Goal: Transaction & Acquisition: Obtain resource

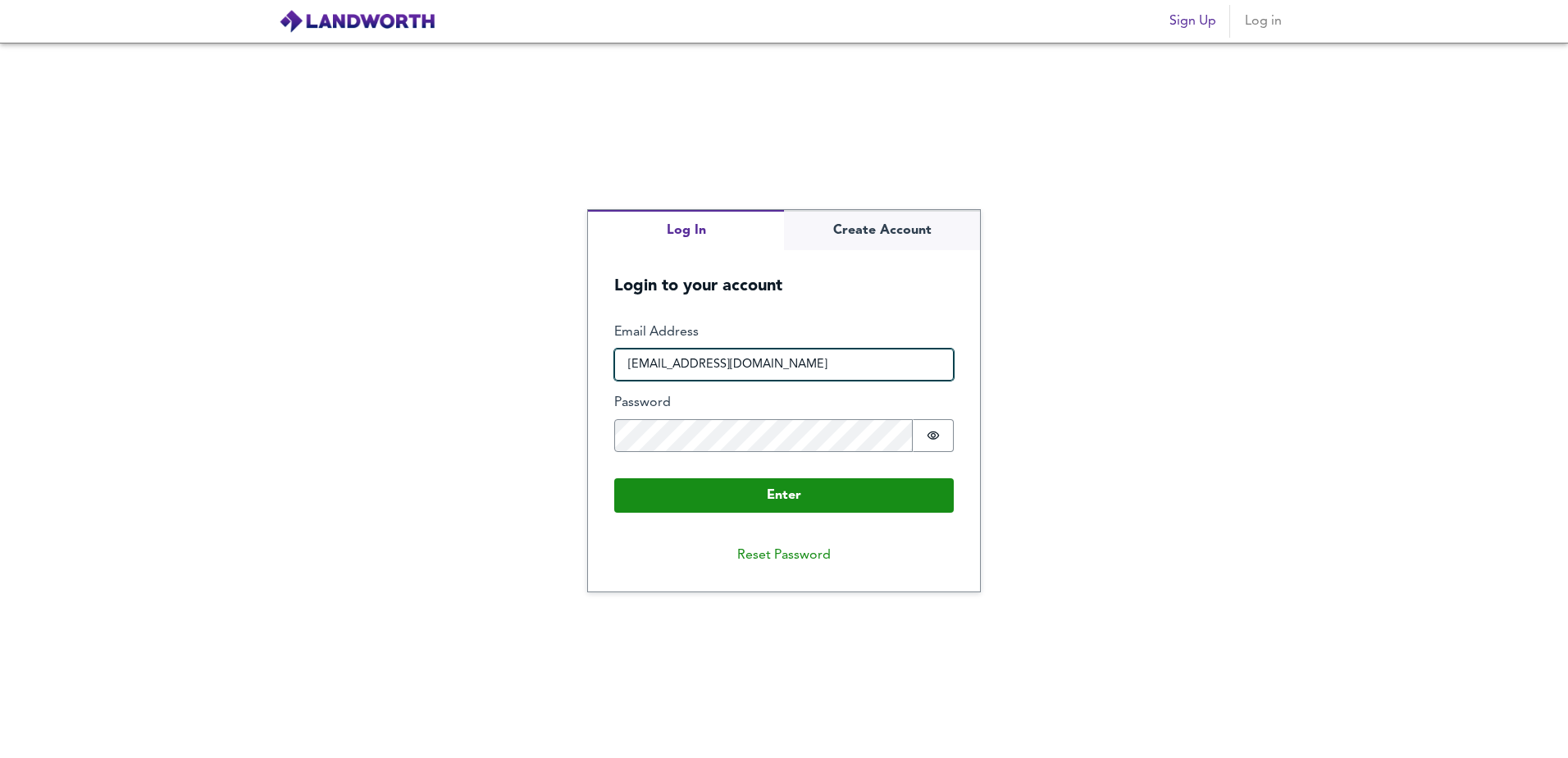
drag, startPoint x: 796, startPoint y: 356, endPoint x: 630, endPoint y: 372, distance: 166.8
click at [630, 372] on input "[EMAIL_ADDRESS][DOMAIN_NAME]" at bounding box center [783, 365] width 339 height 33
type input "[PERSON_NAME][EMAIL_ADDRESS][DOMAIN_NAME]"
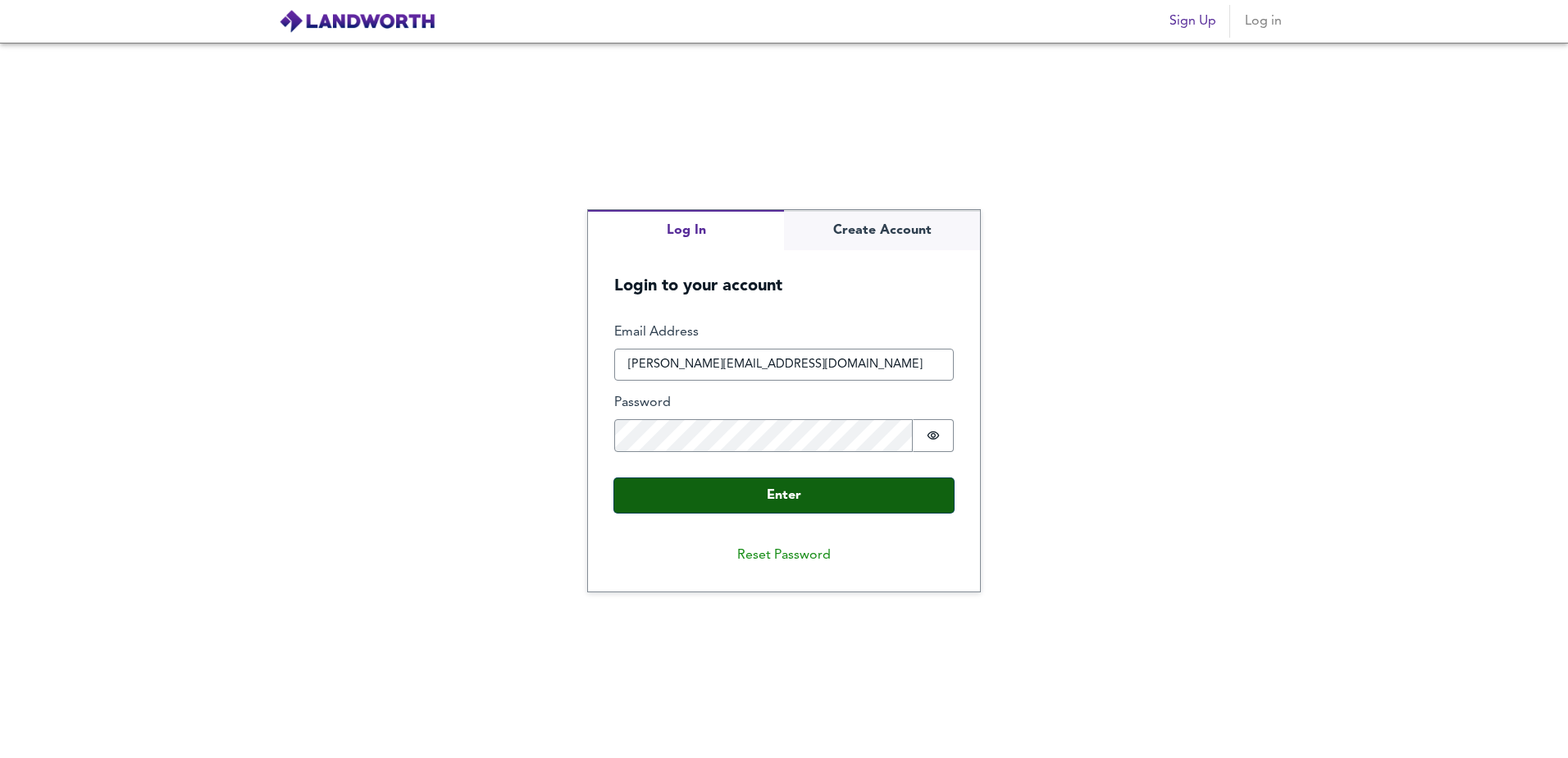
click at [742, 490] on button "Enter" at bounding box center [783, 496] width 339 height 35
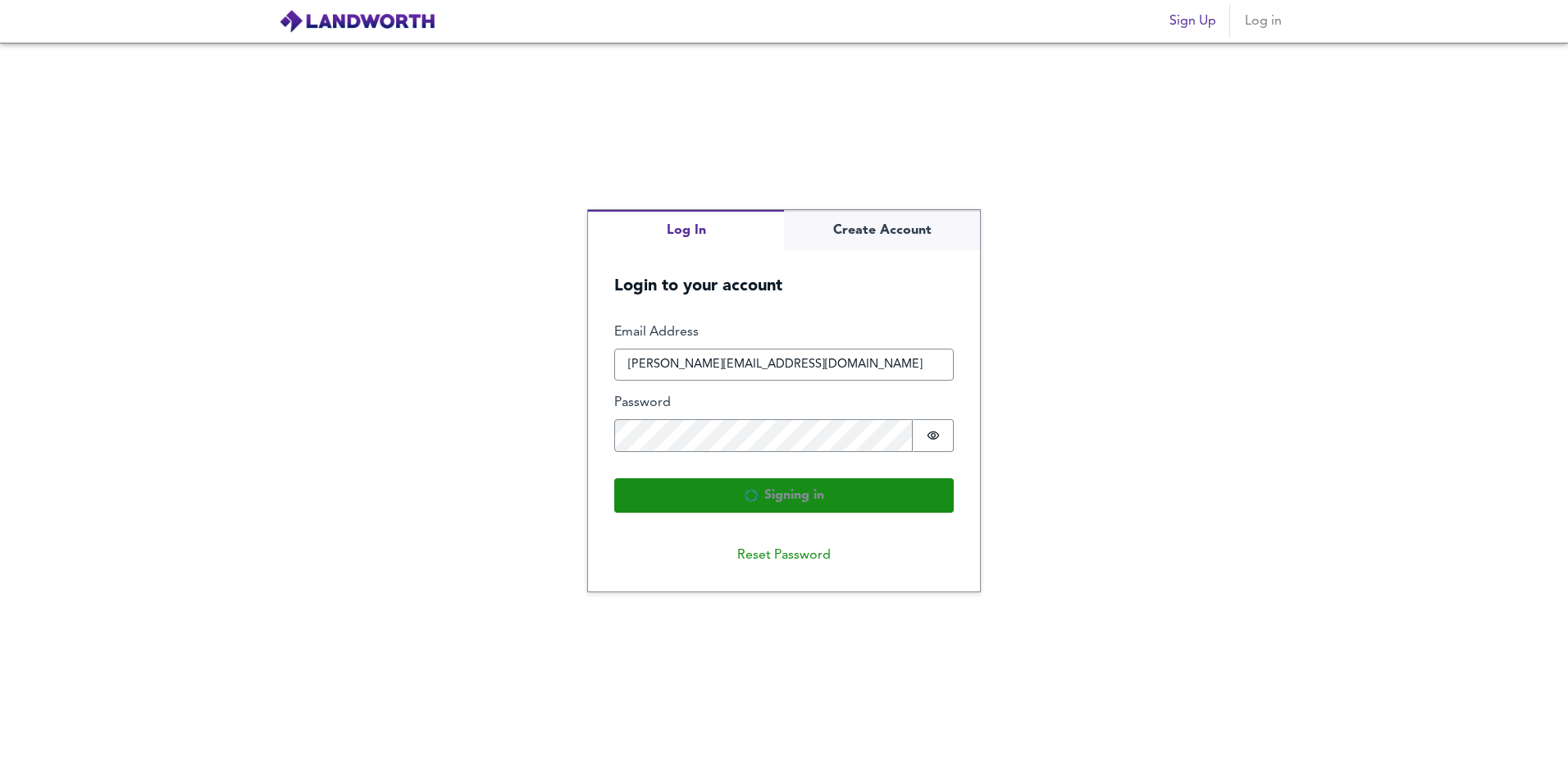
click at [0, 757] on nordpass-portal at bounding box center [0, 758] width 0 height 0
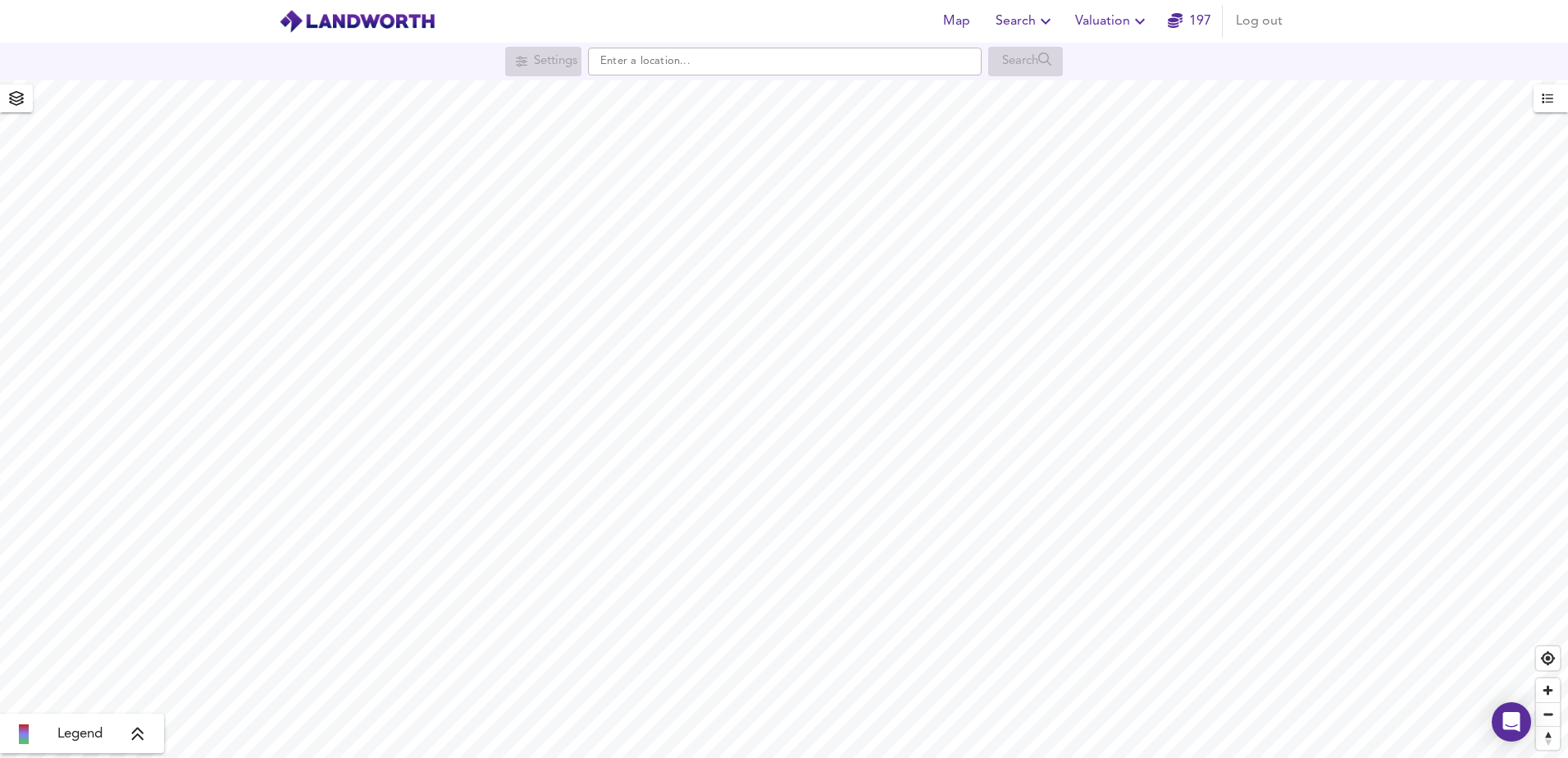
click at [1107, 26] on span "Valuation" at bounding box center [1112, 21] width 74 height 23
click at [1104, 62] on li "New Valuation Report" at bounding box center [1113, 59] width 196 height 30
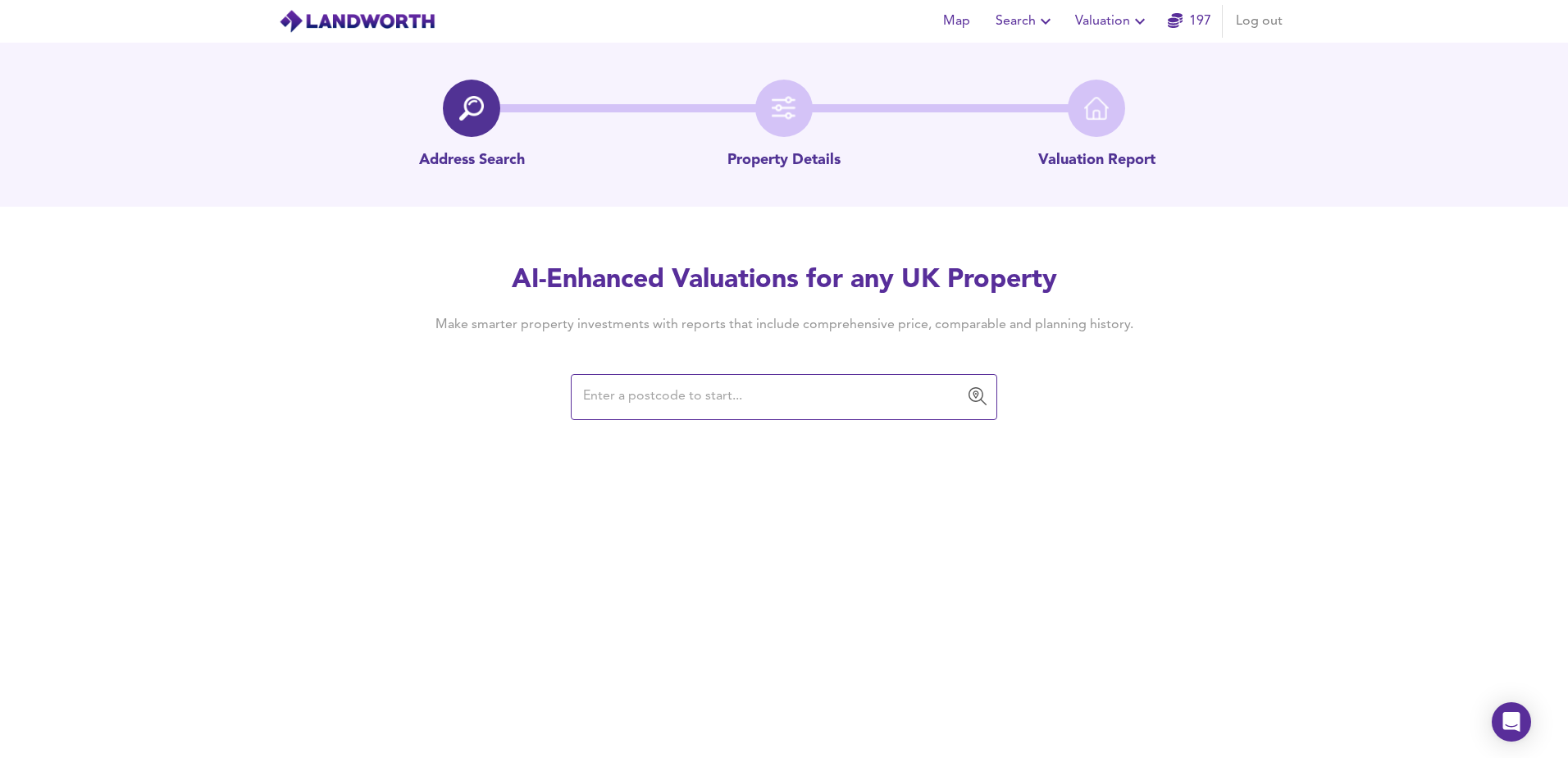
click at [727, 409] on input "text" at bounding box center [771, 397] width 387 height 31
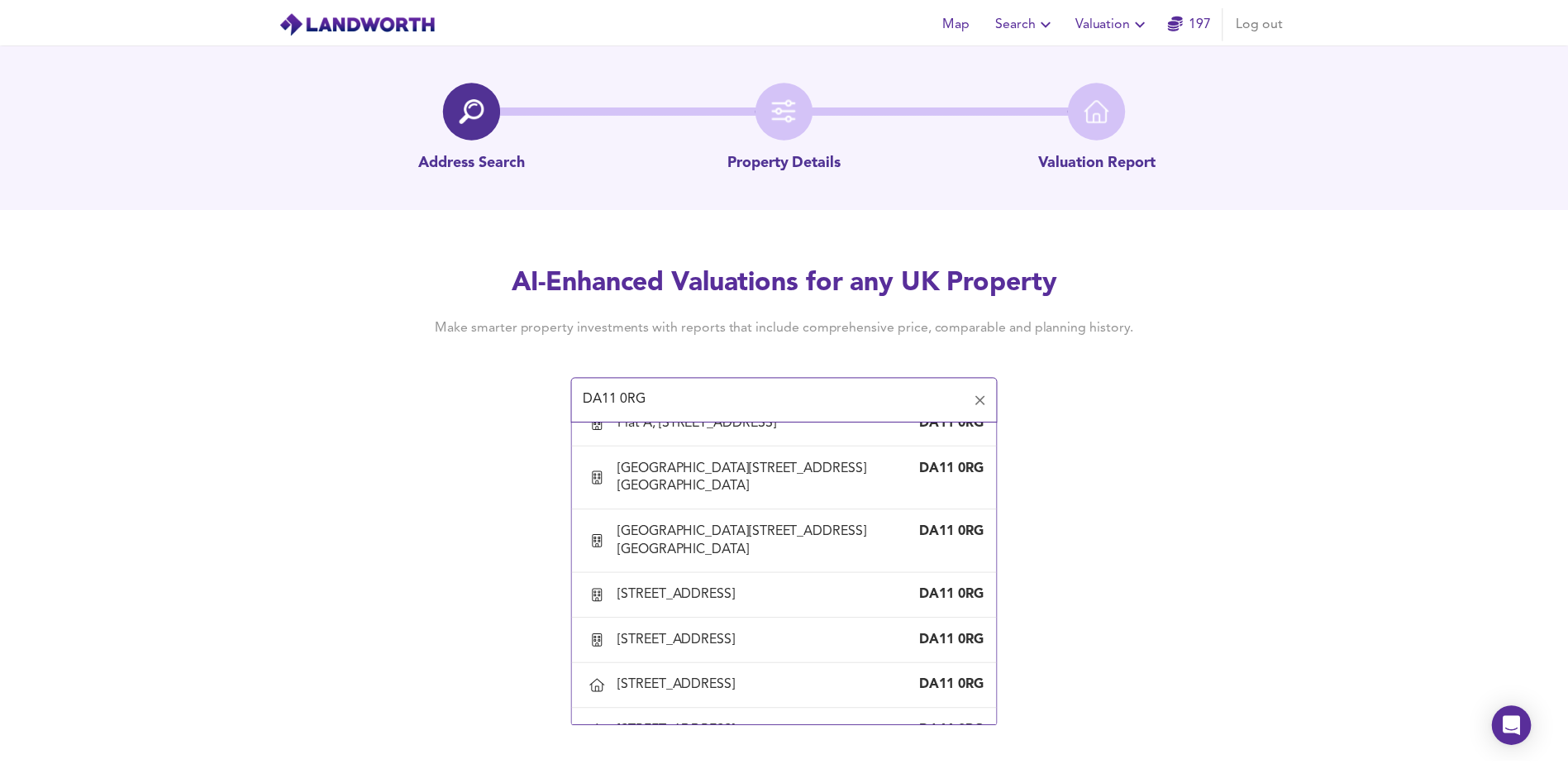
scroll to position [662, 0]
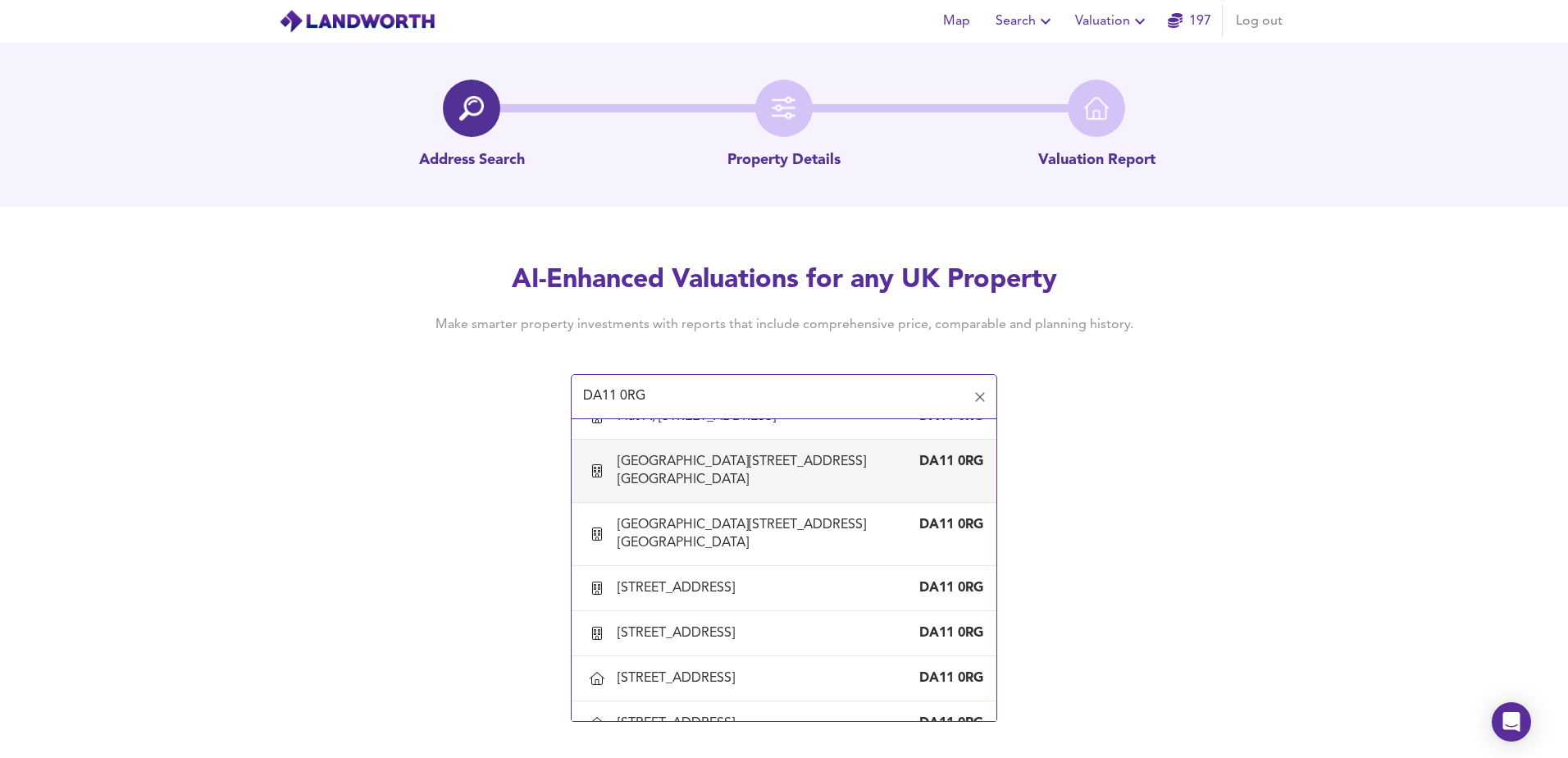
click at [709, 489] on div "Flat B, 18 Dover Road East, Gravesend, Kent" at bounding box center [768, 470] width 301 height 36
type input "Flat B, 18 Dover Road East, Gravesend, Kent"
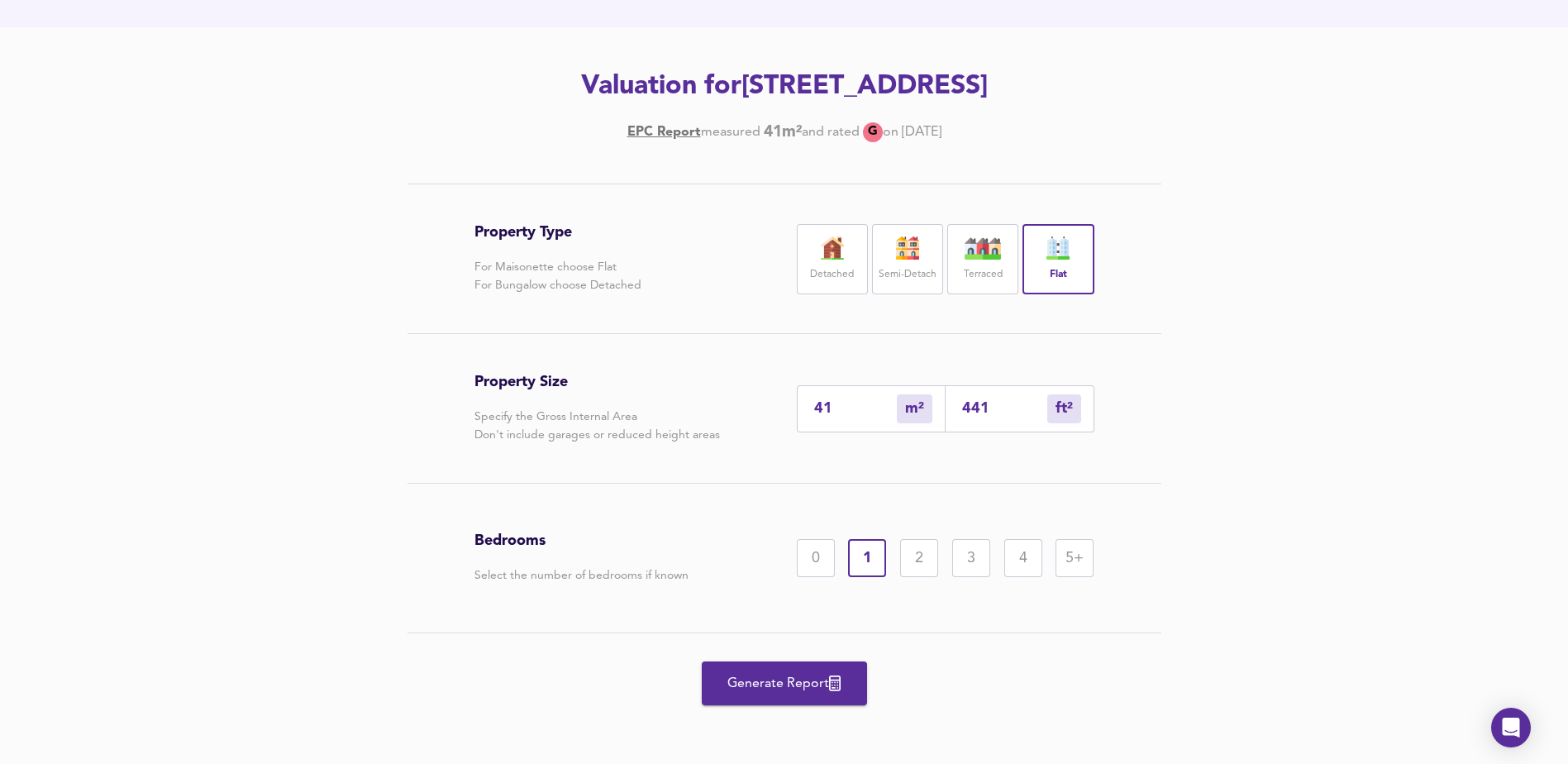
scroll to position [183, 0]
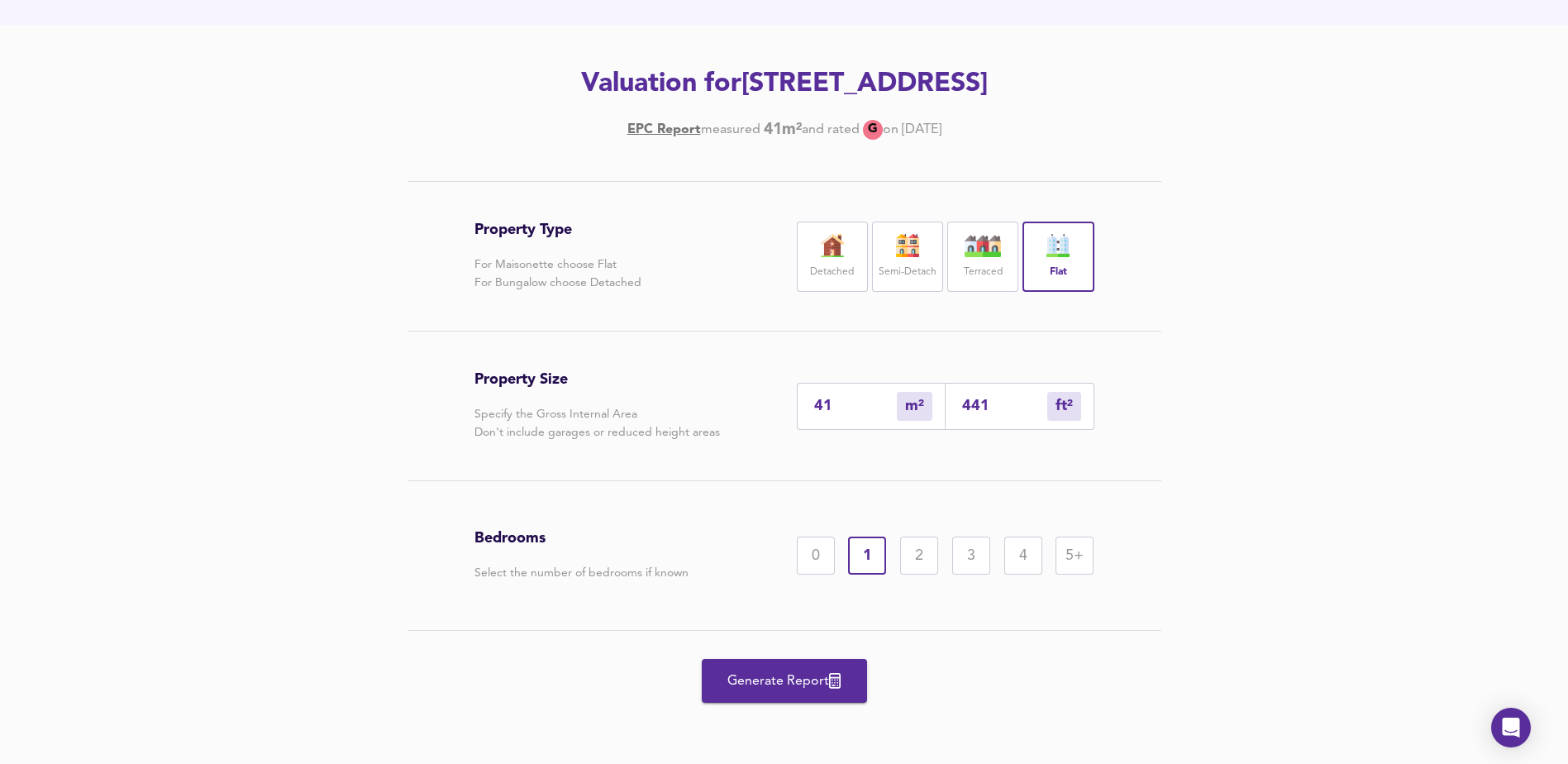
click at [908, 556] on div "2" at bounding box center [918, 555] width 38 height 38
click at [781, 673] on span "Generate Report" at bounding box center [784, 681] width 132 height 23
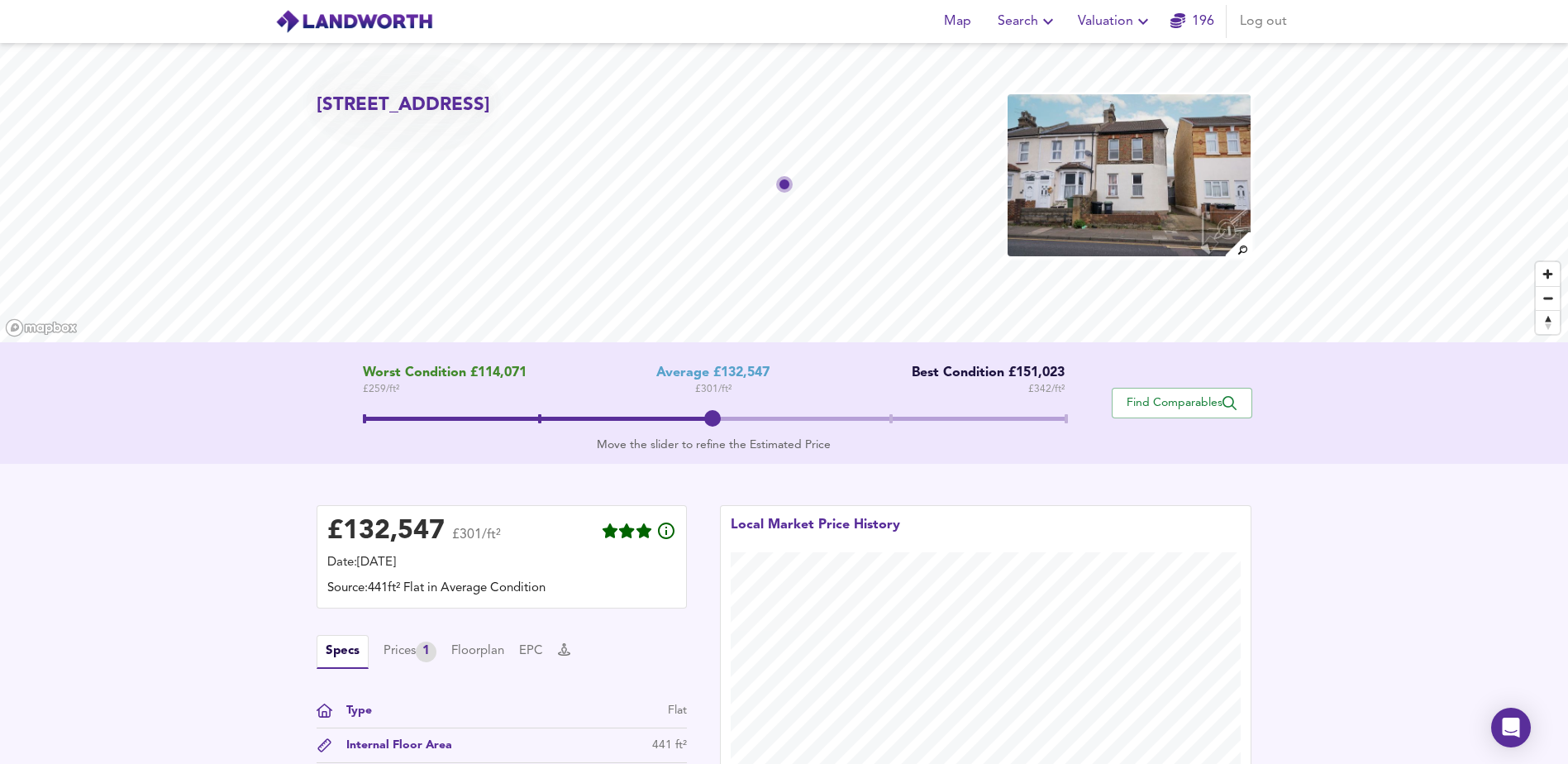
drag, startPoint x: 476, startPoint y: 130, endPoint x: 561, endPoint y: 127, distance: 85.1
click at [490, 118] on h2 "[STREET_ADDRESS]" at bounding box center [403, 105] width 173 height 25
copy h2 "DA11 0RG"
click at [1395, 482] on div "£ 132,547 £301/ft² Date: 28 August 2025 Source: 441ft² Flat in Average Conditio…" at bounding box center [784, 690] width 1568 height 453
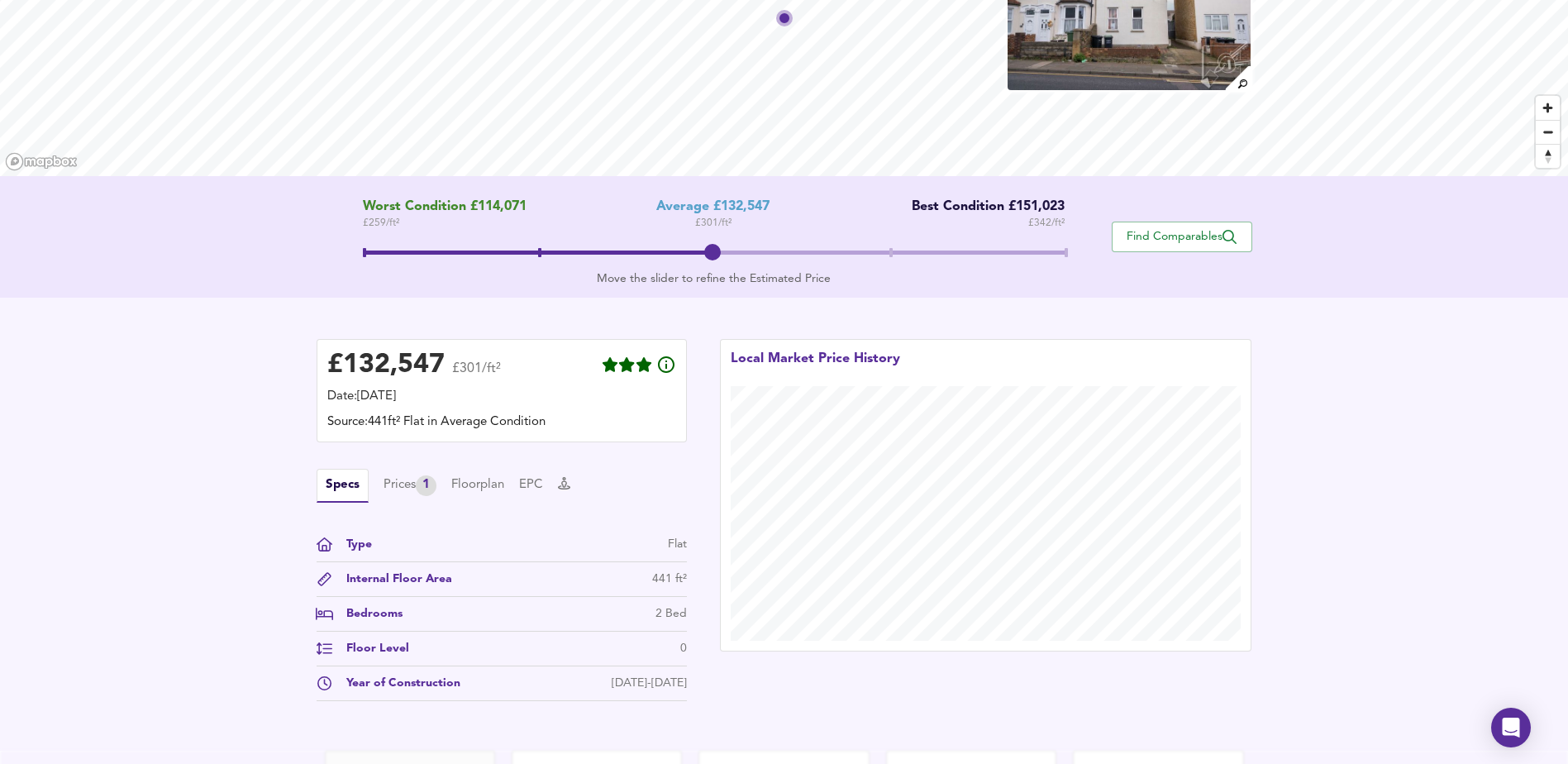
scroll to position [331, 0]
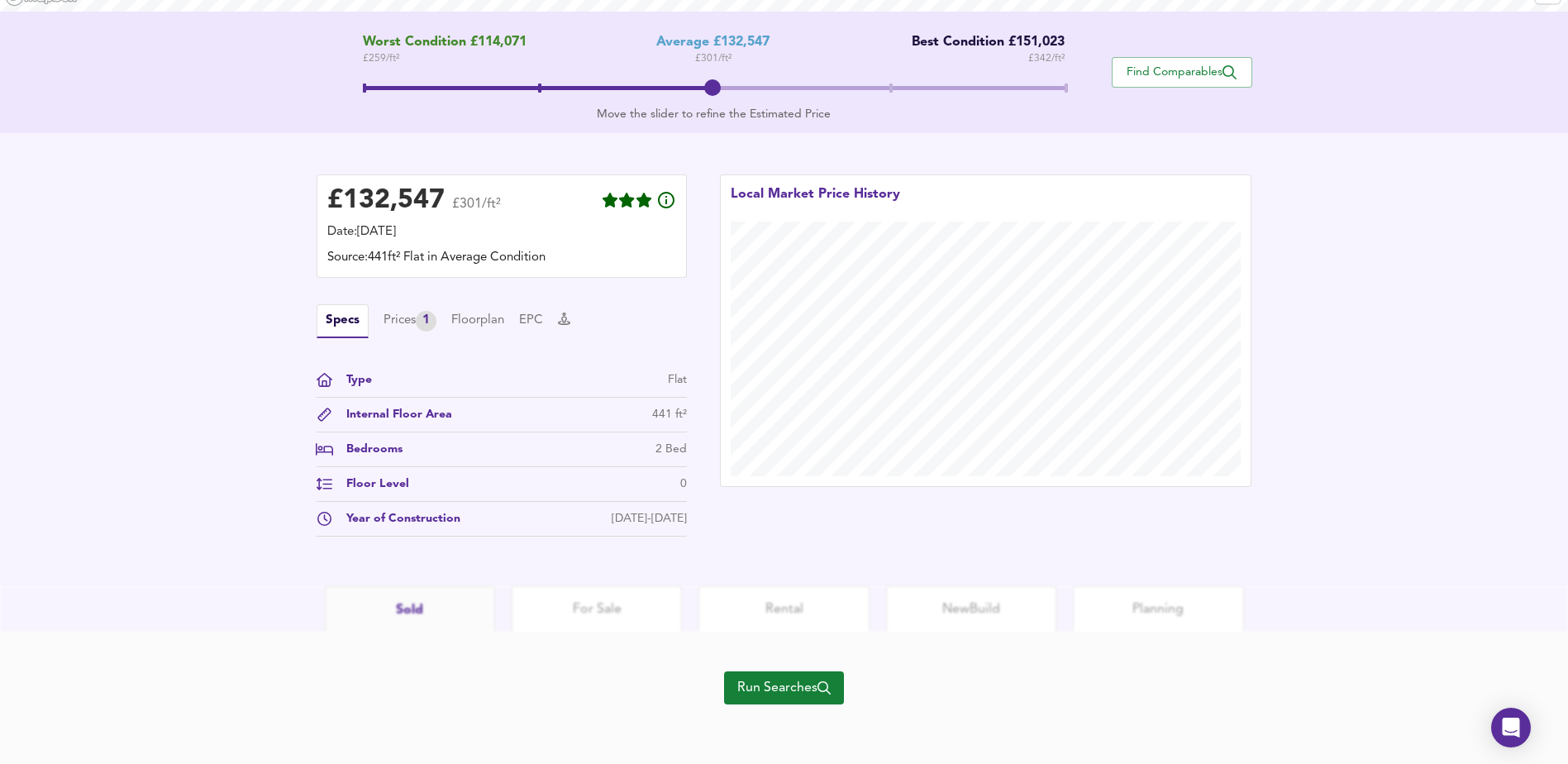
click at [804, 701] on button "Run Searches" at bounding box center [783, 688] width 120 height 33
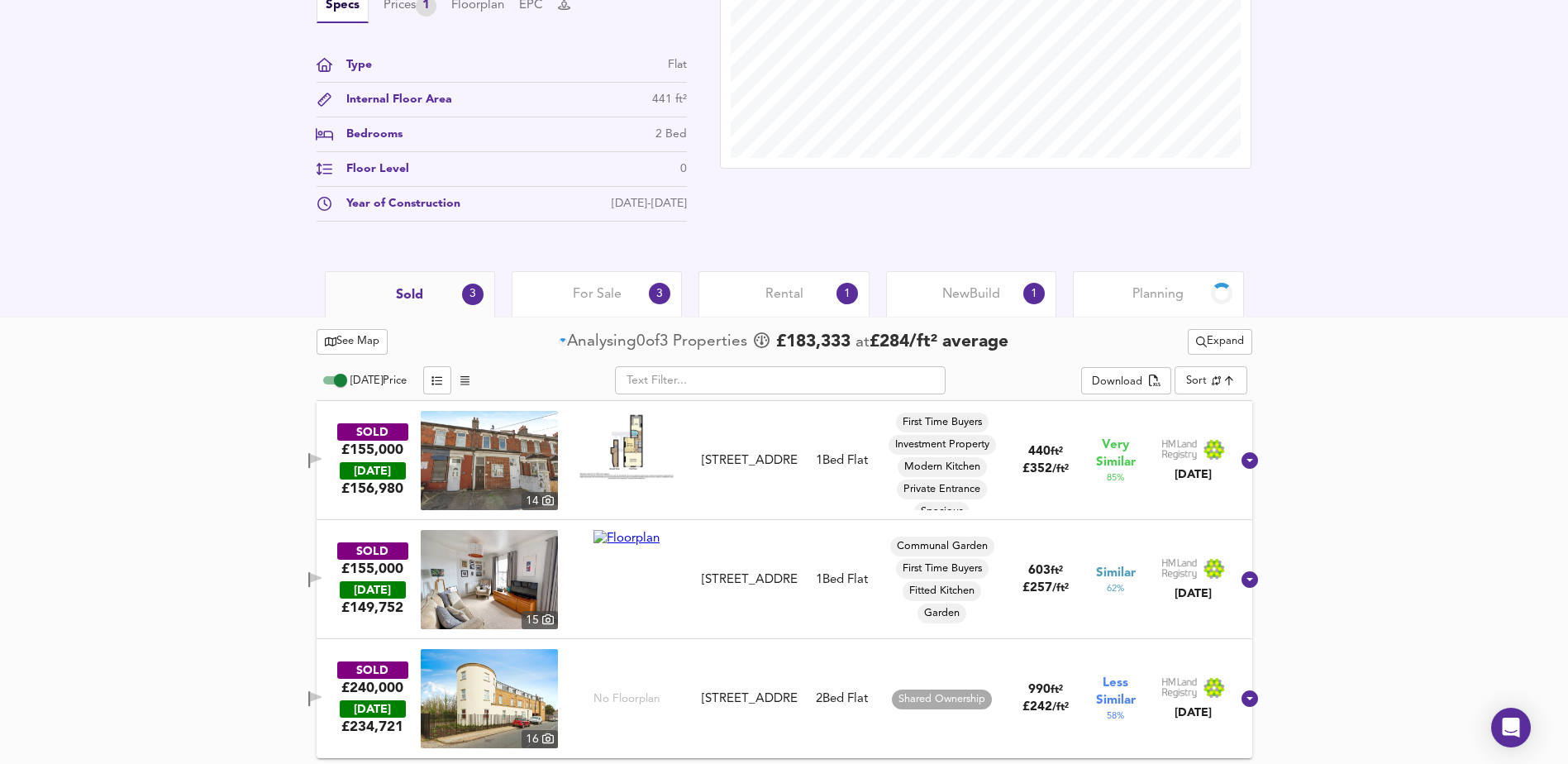
scroll to position [583, 0]
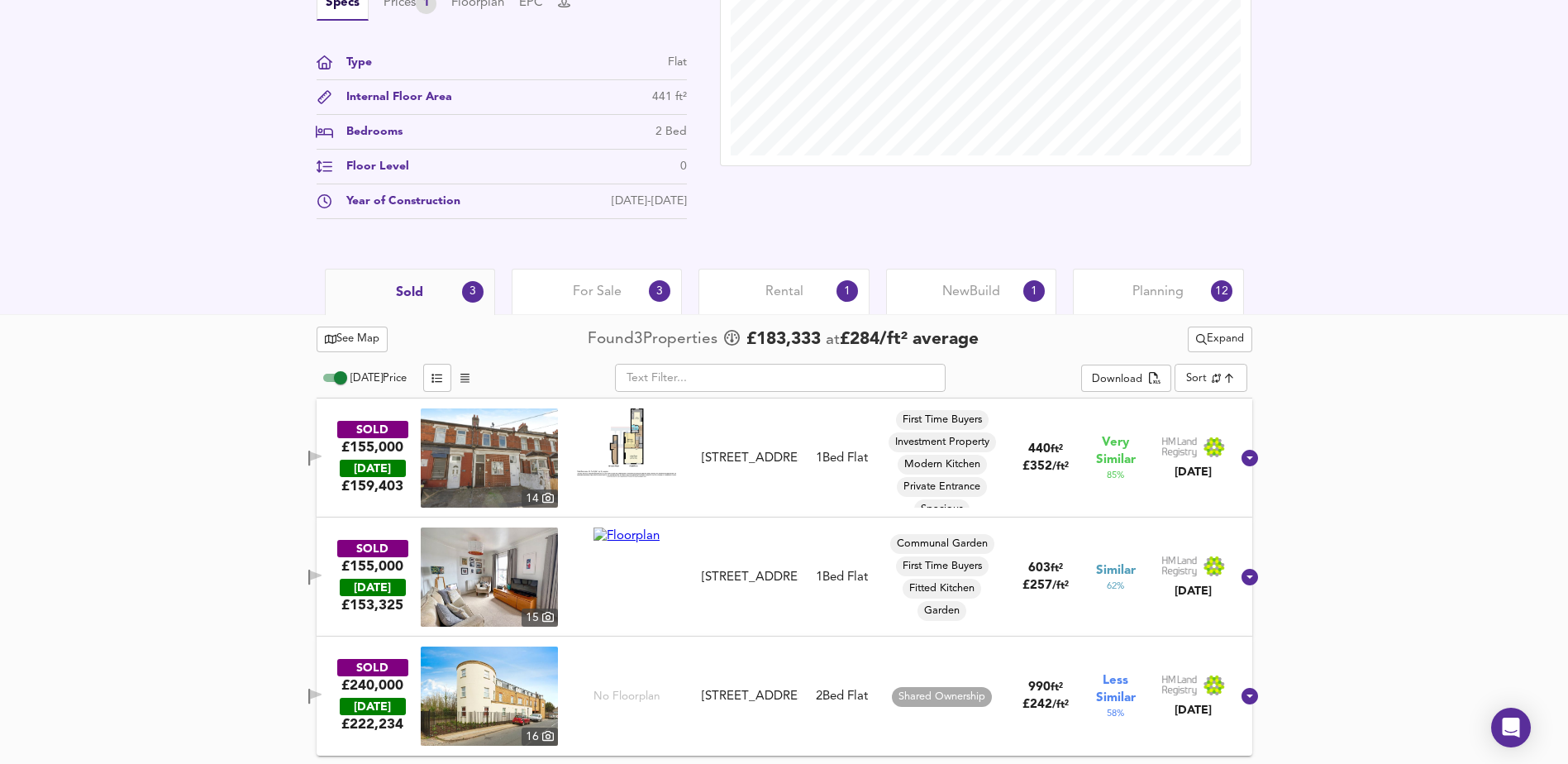
click at [751, 286] on div "Rental 1" at bounding box center [783, 291] width 170 height 46
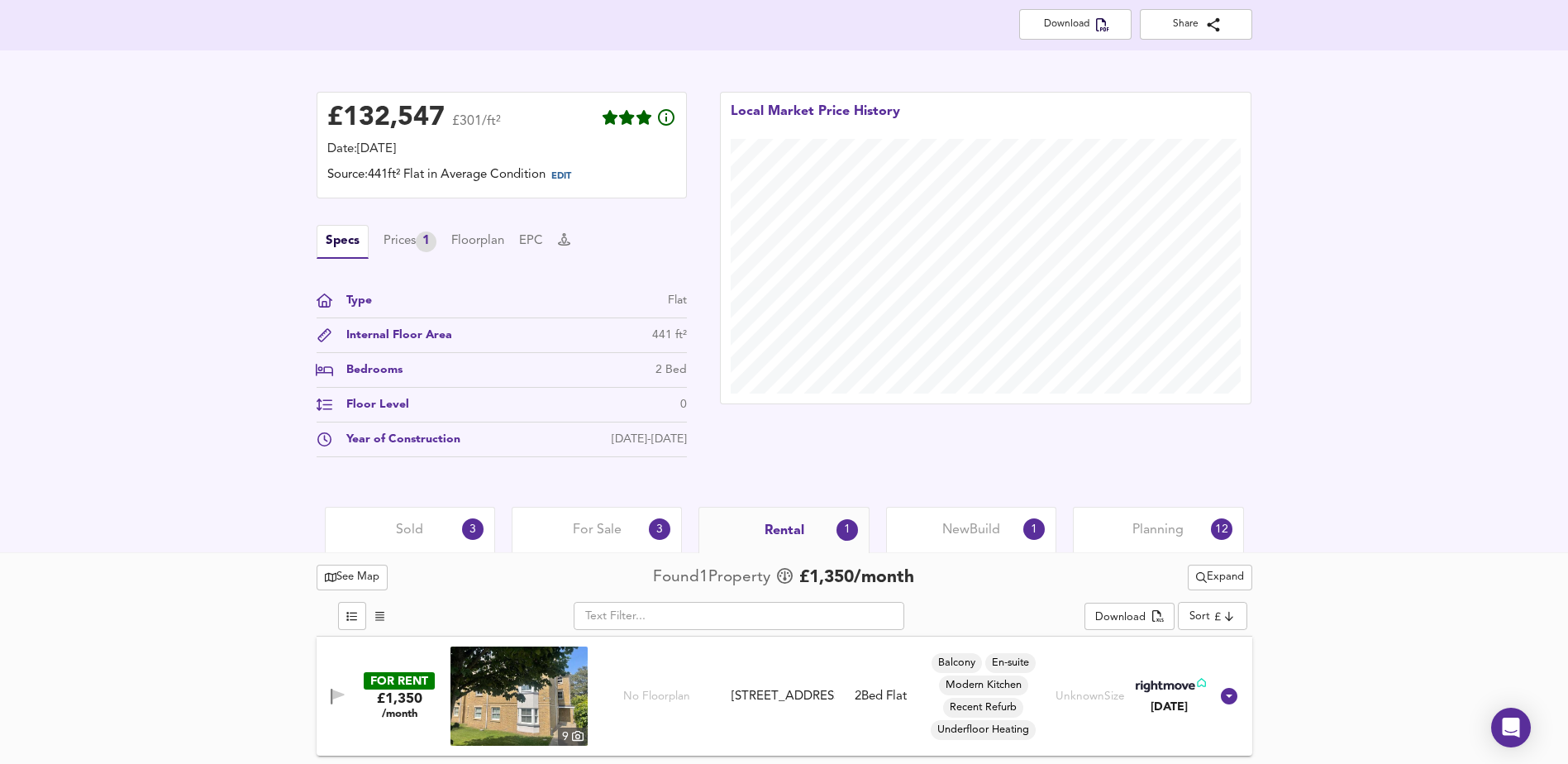
click at [451, 526] on div "Sold 3" at bounding box center [409, 529] width 170 height 46
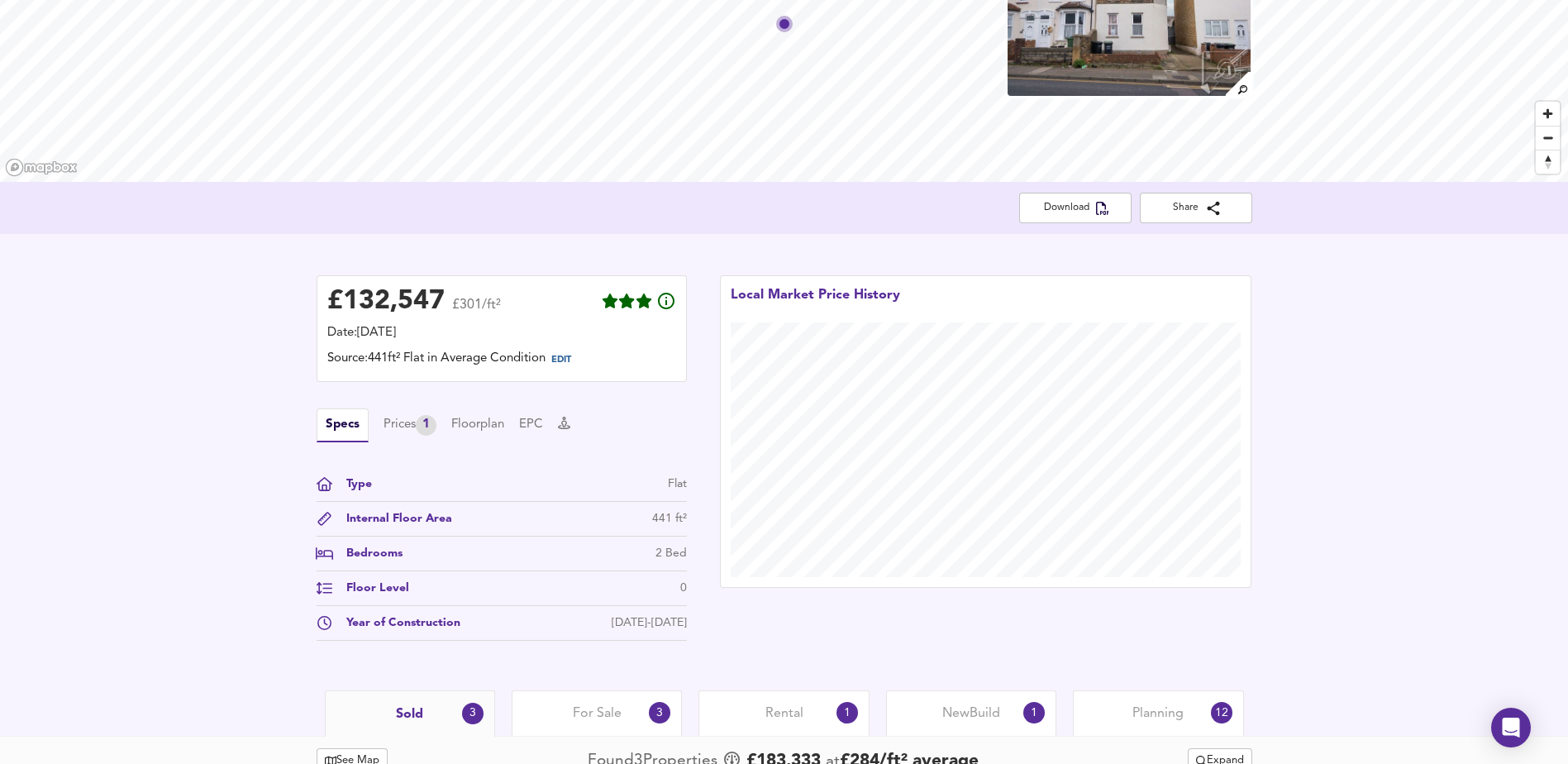
scroll to position [166, 0]
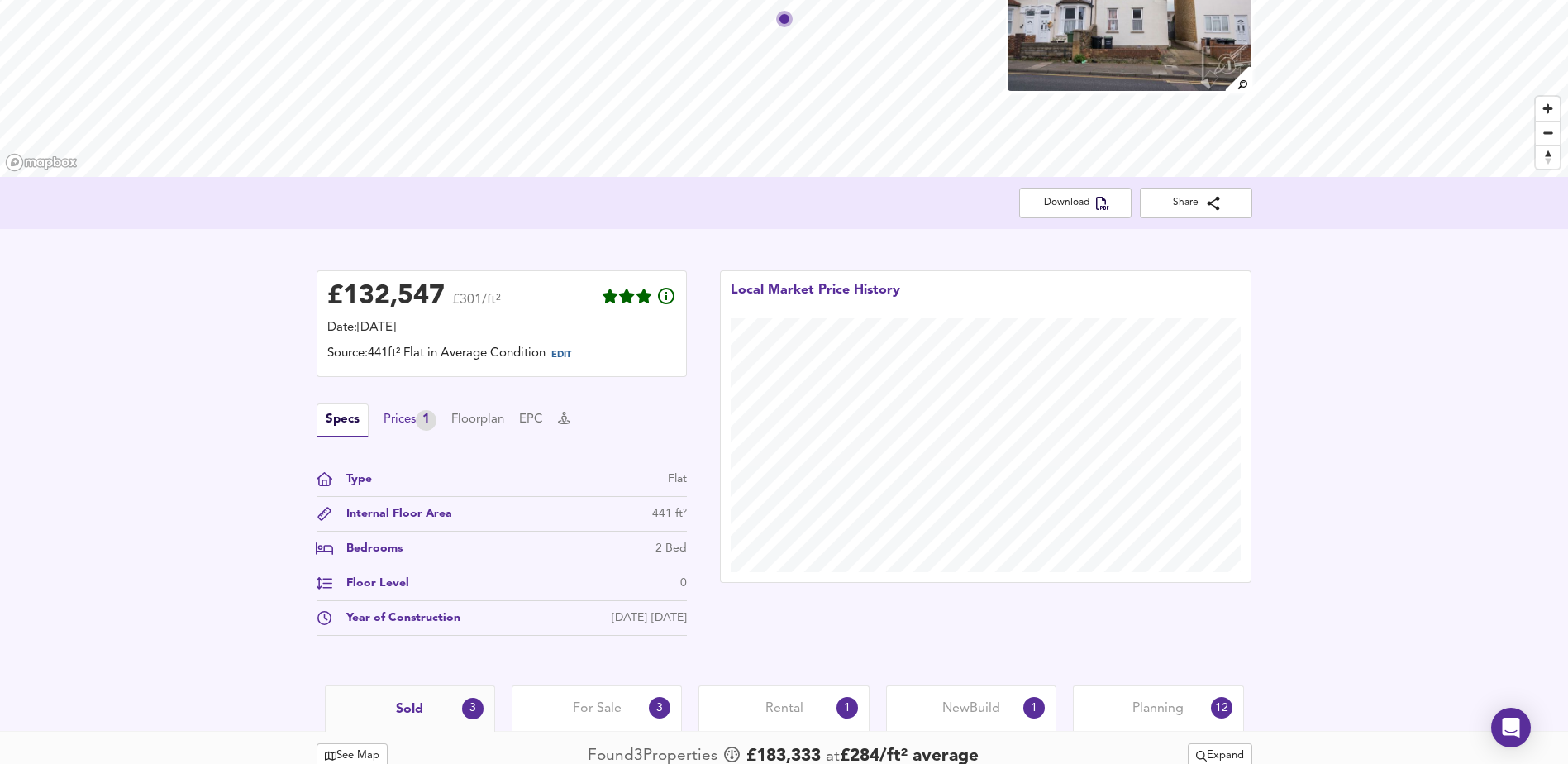
click at [429, 421] on div "1" at bounding box center [426, 420] width 20 height 20
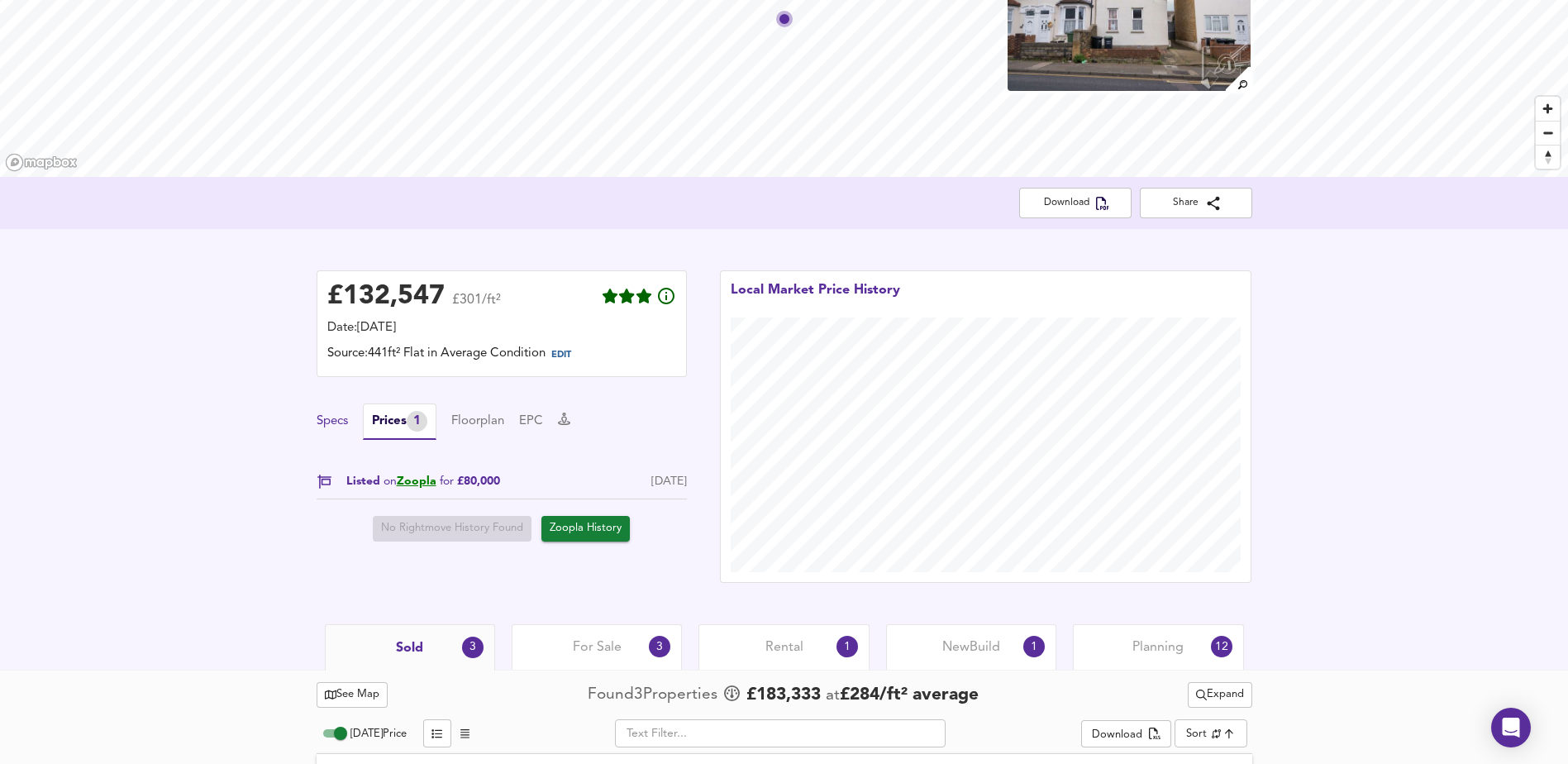
click at [341, 431] on button "Specs" at bounding box center [332, 421] width 31 height 19
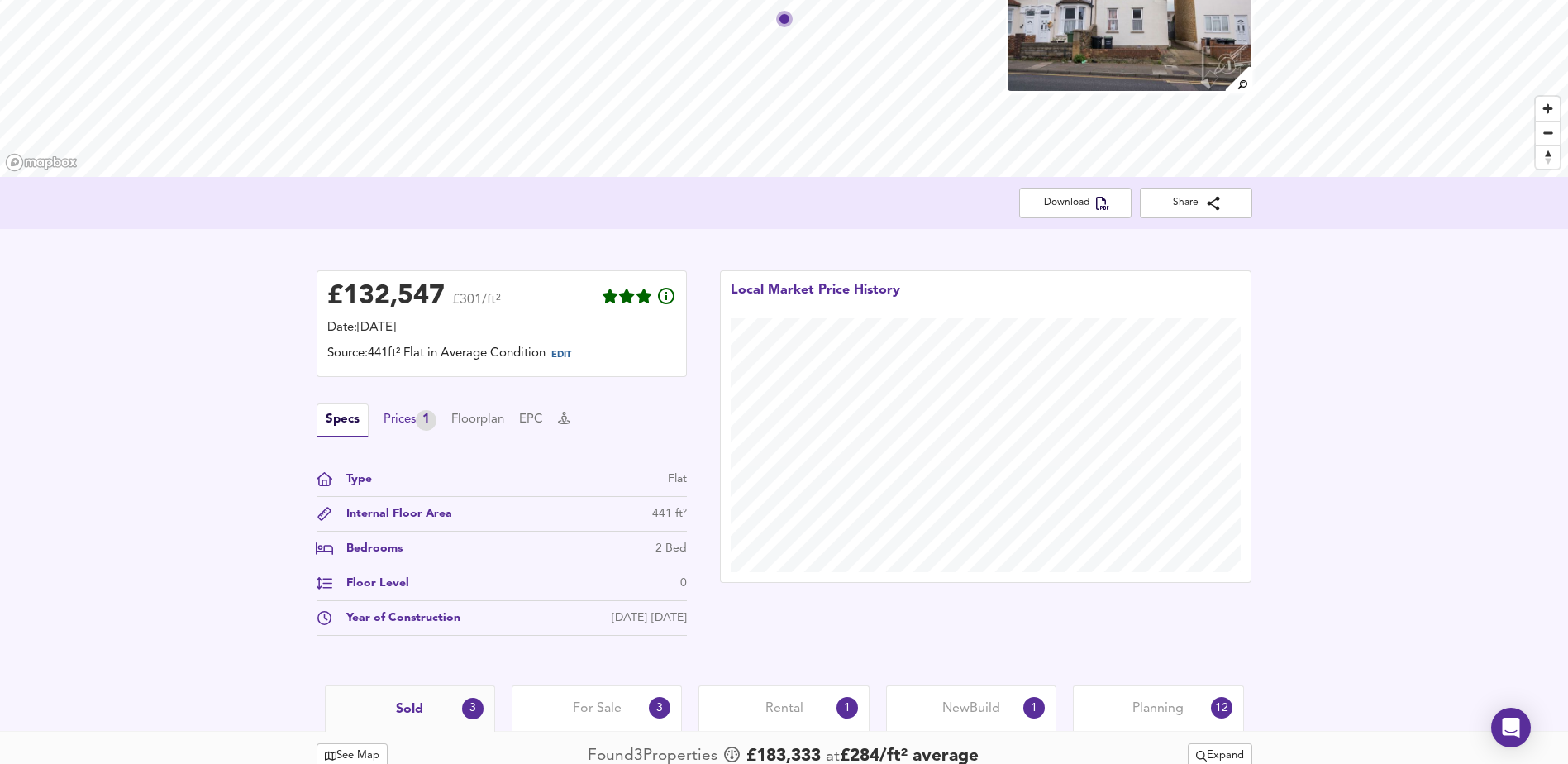
click at [391, 424] on div "Prices 1" at bounding box center [410, 420] width 53 height 20
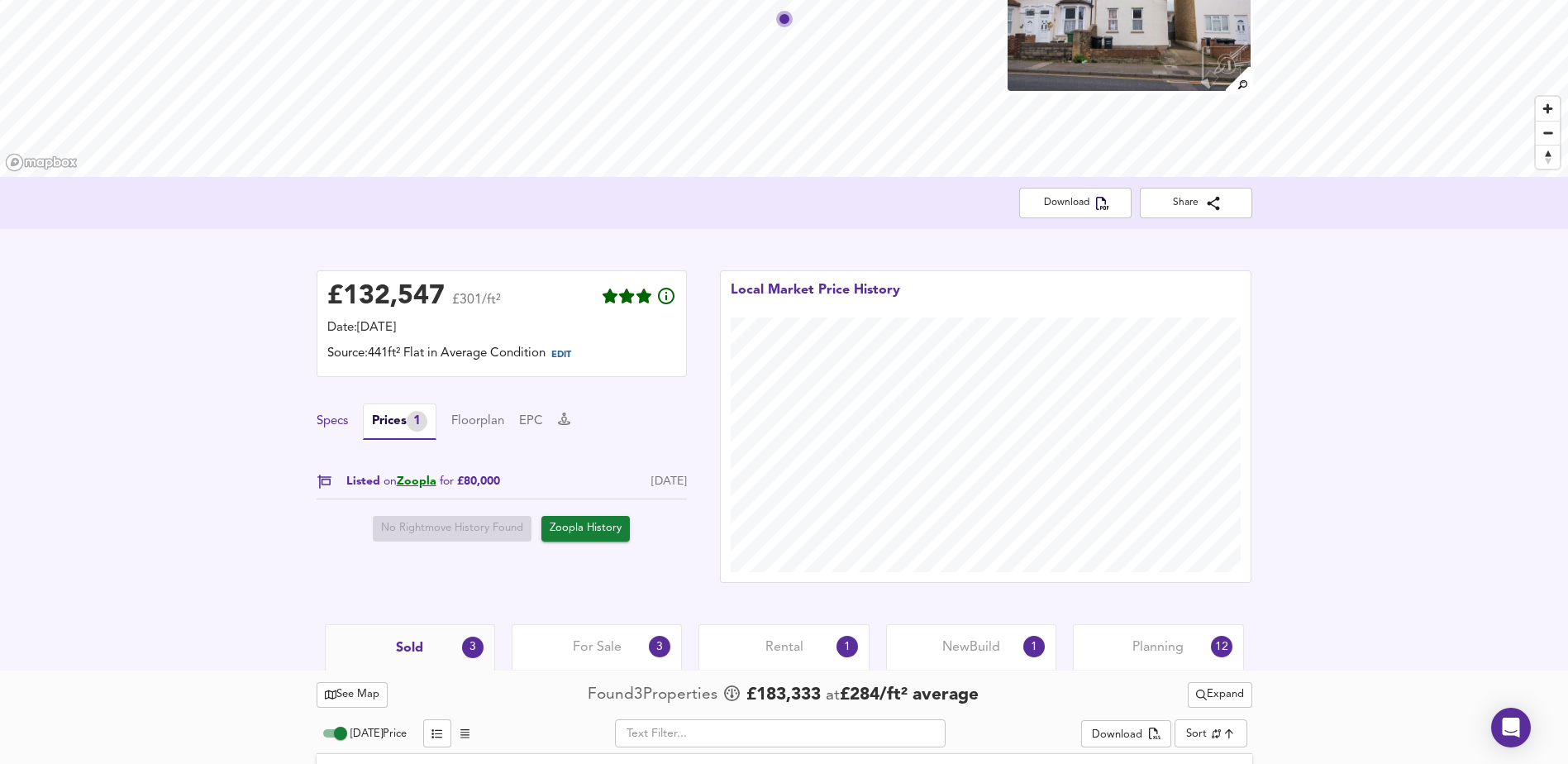
click at [324, 412] on button "Specs" at bounding box center [332, 421] width 31 height 19
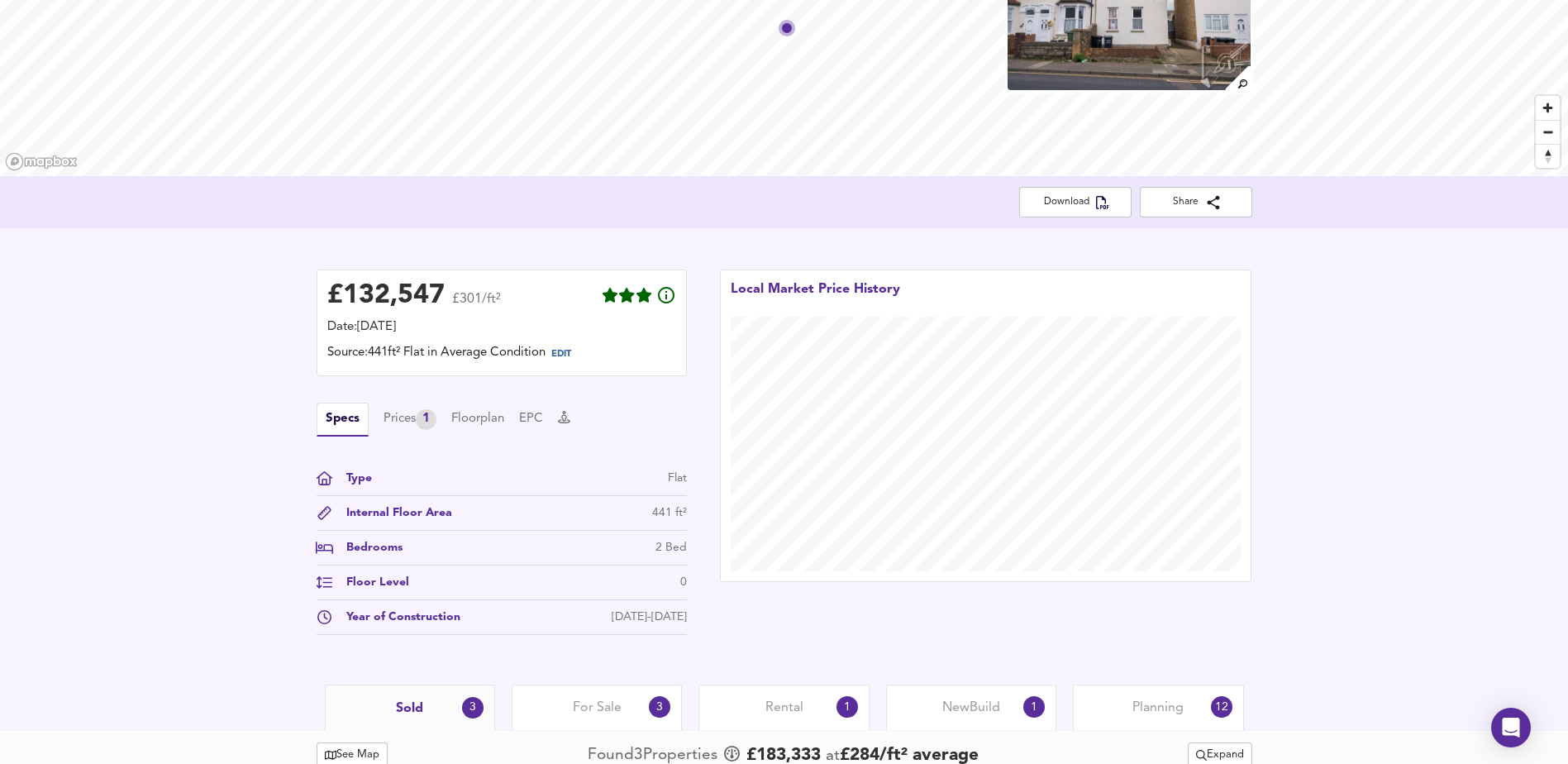
scroll to position [248, 0]
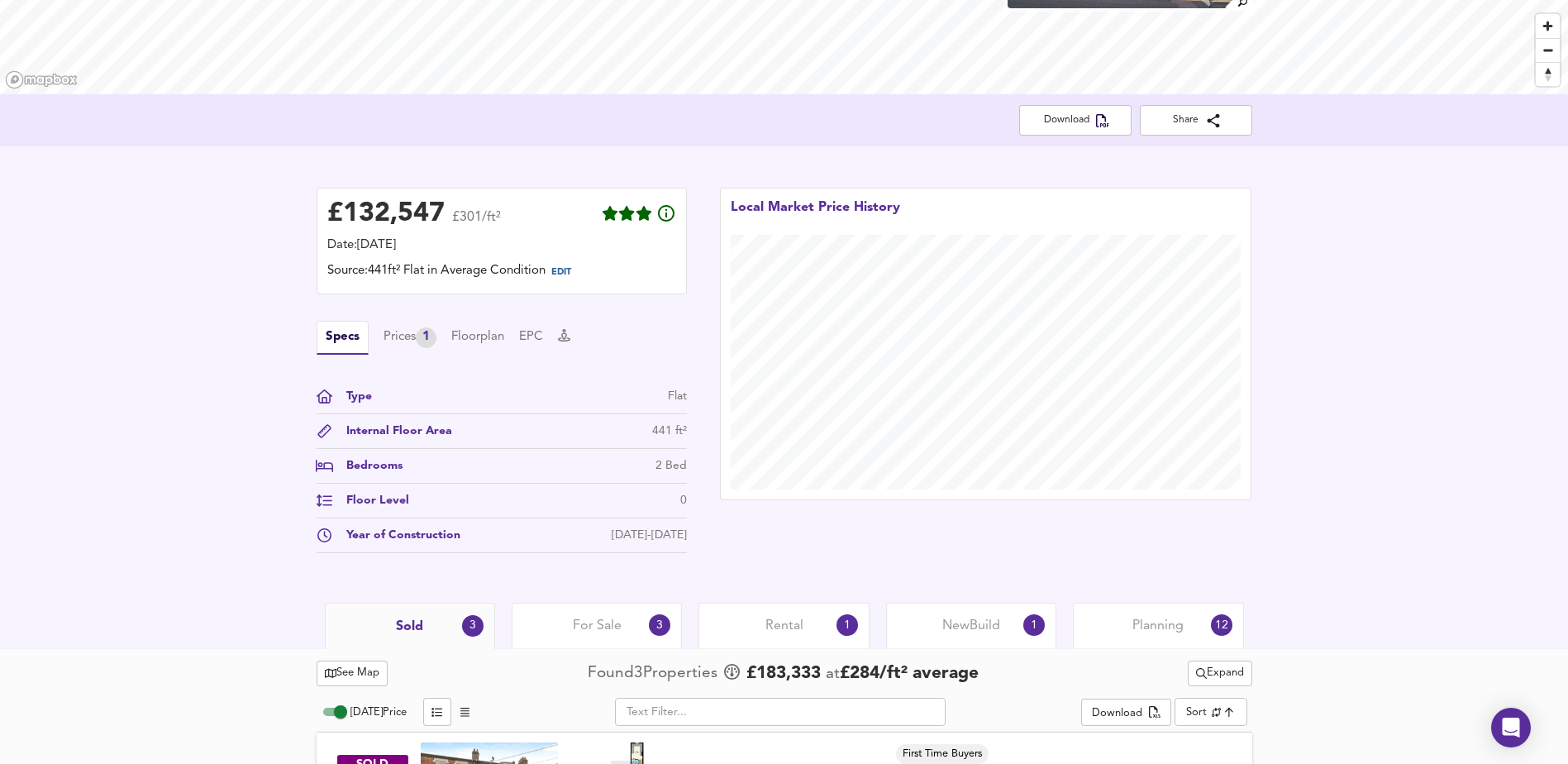
click at [516, 334] on div "Specs Prices 1 Floorplan EPC" at bounding box center [502, 337] width 370 height 34
click at [523, 335] on div "Specs Prices 1 Floorplan EPC" at bounding box center [502, 337] width 370 height 34
click at [531, 336] on button "EPC" at bounding box center [531, 337] width 24 height 19
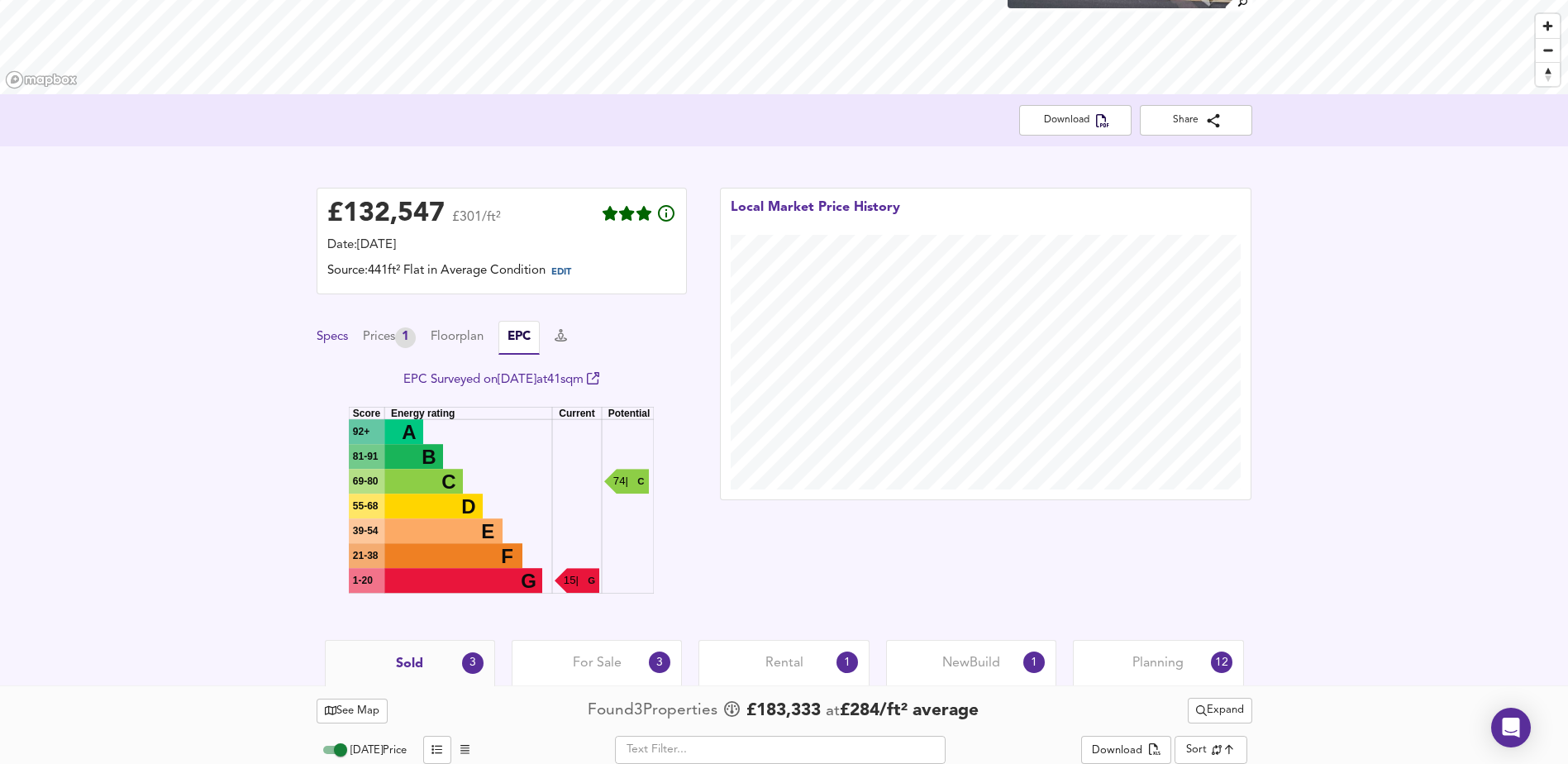
click at [322, 340] on button "Specs" at bounding box center [332, 337] width 31 height 19
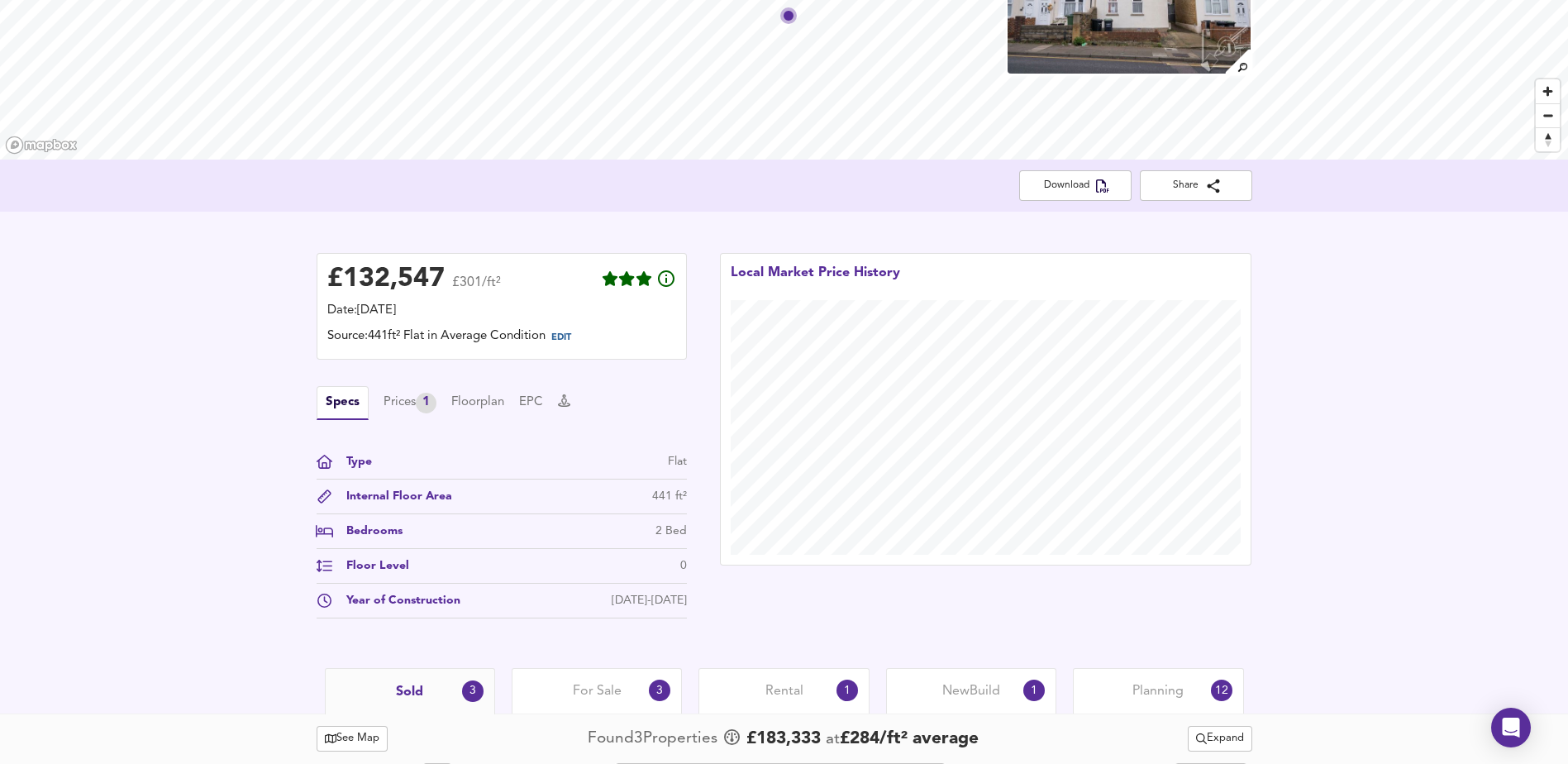
scroll to position [0, 0]
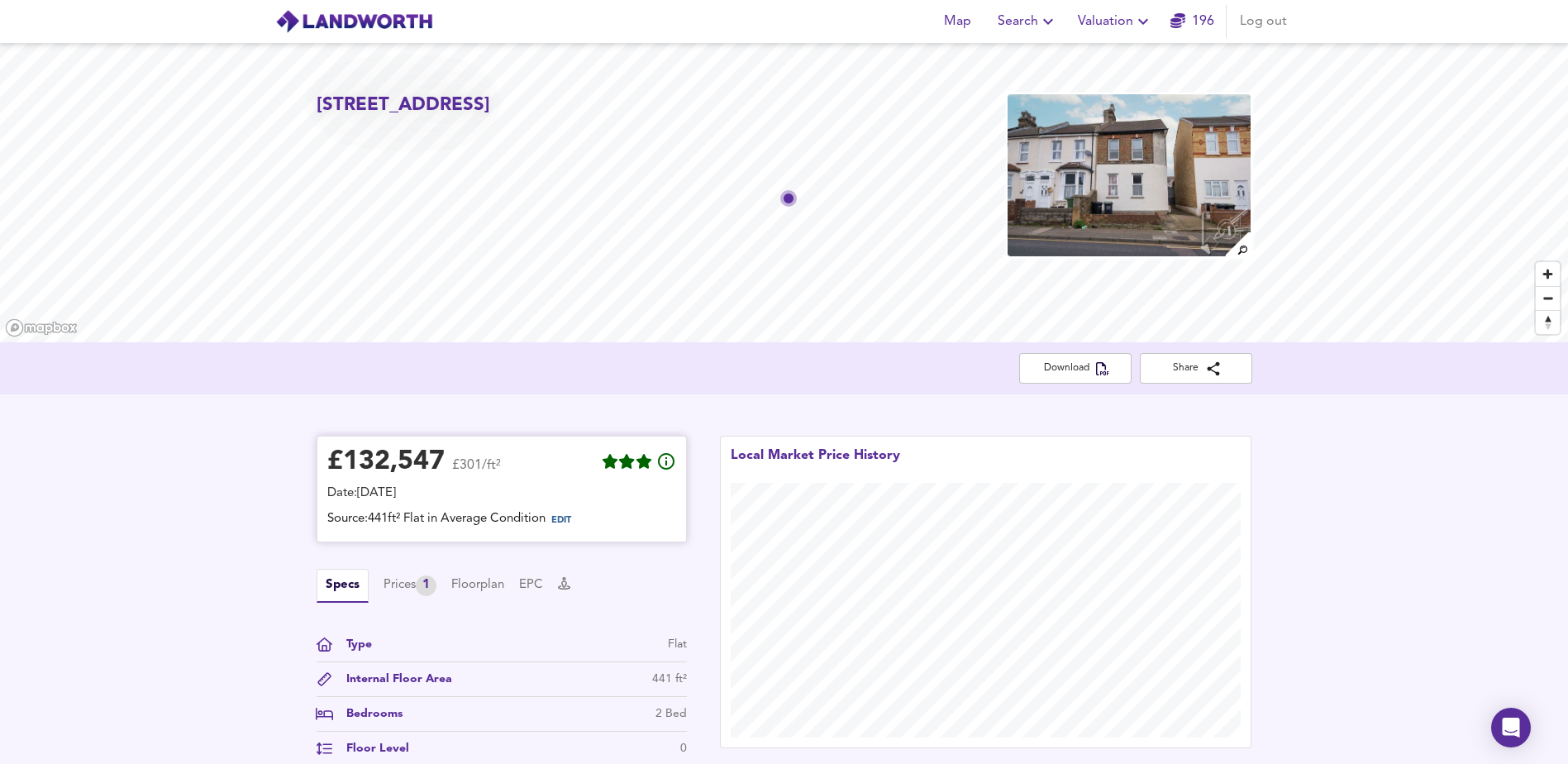
click at [580, 521] on span "EDIT" at bounding box center [568, 520] width 45 height 21
click at [569, 525] on span "EDIT" at bounding box center [561, 519] width 19 height 9
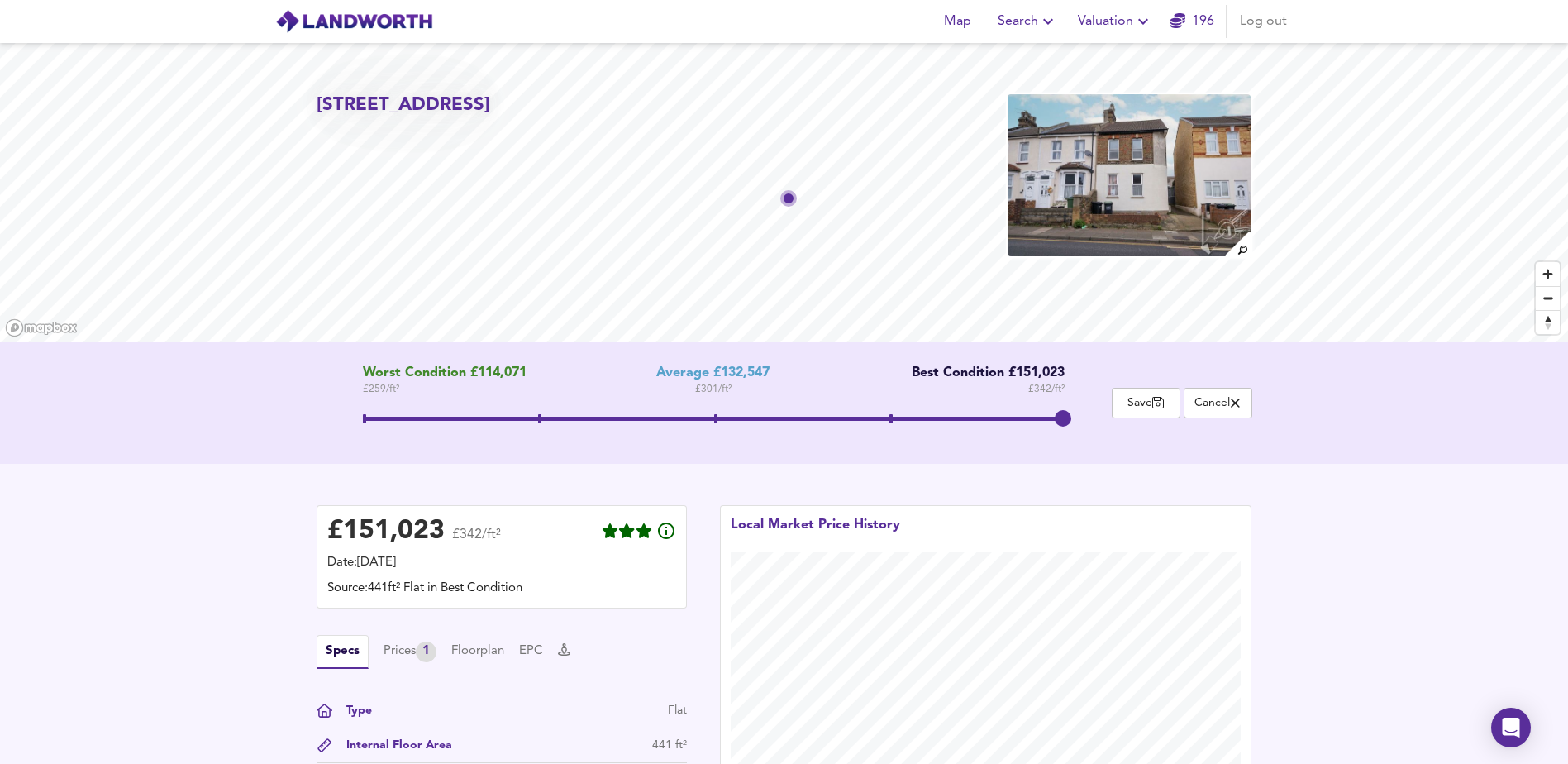
drag, startPoint x: 718, startPoint y: 421, endPoint x: 1067, endPoint y: 428, distance: 349.1
click at [1067, 427] on span at bounding box center [1063, 418] width 17 height 17
click at [1120, 409] on span "Save" at bounding box center [1145, 403] width 51 height 16
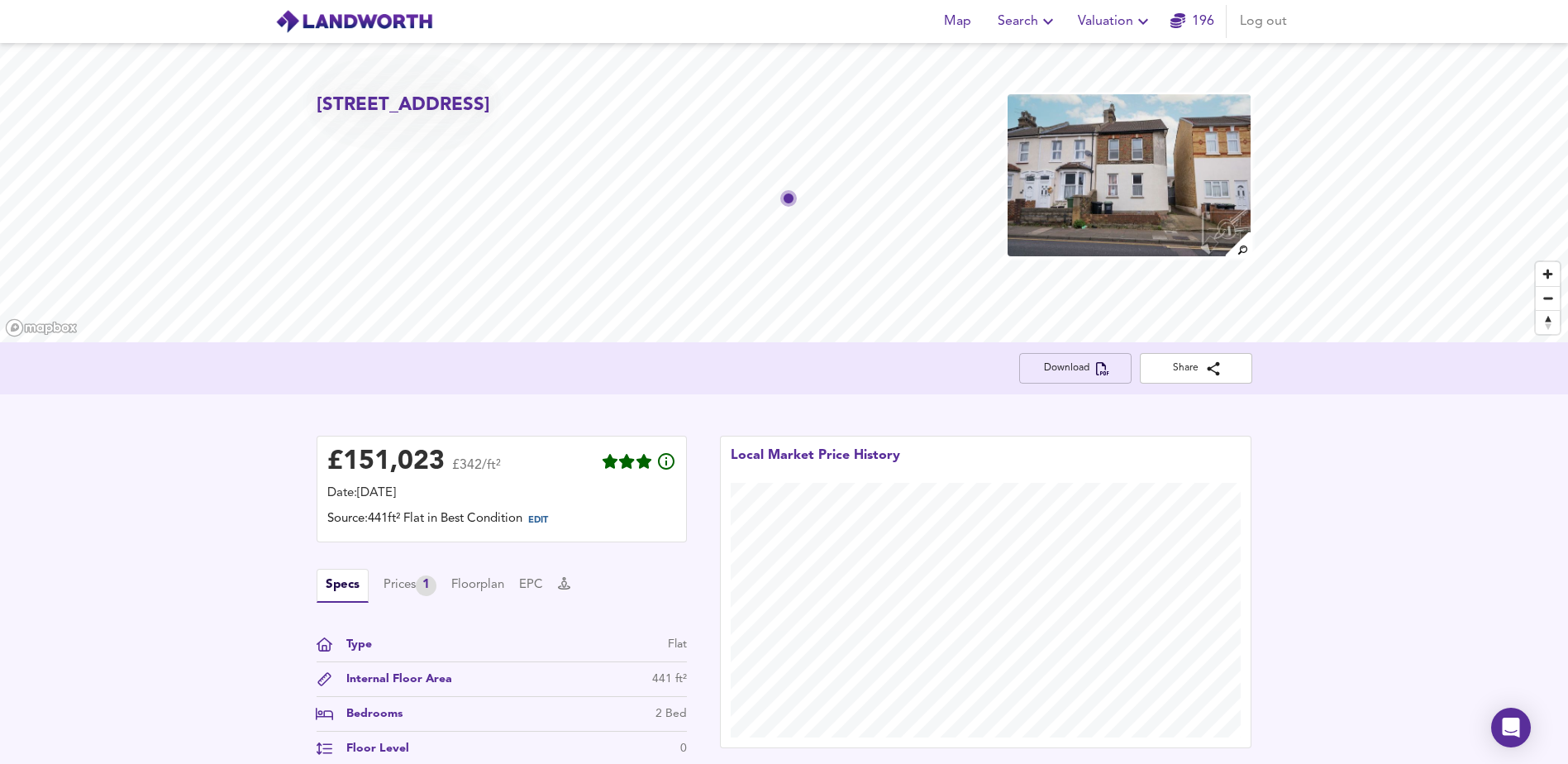
click at [1112, 379] on button "Download" at bounding box center [1074, 367] width 112 height 30
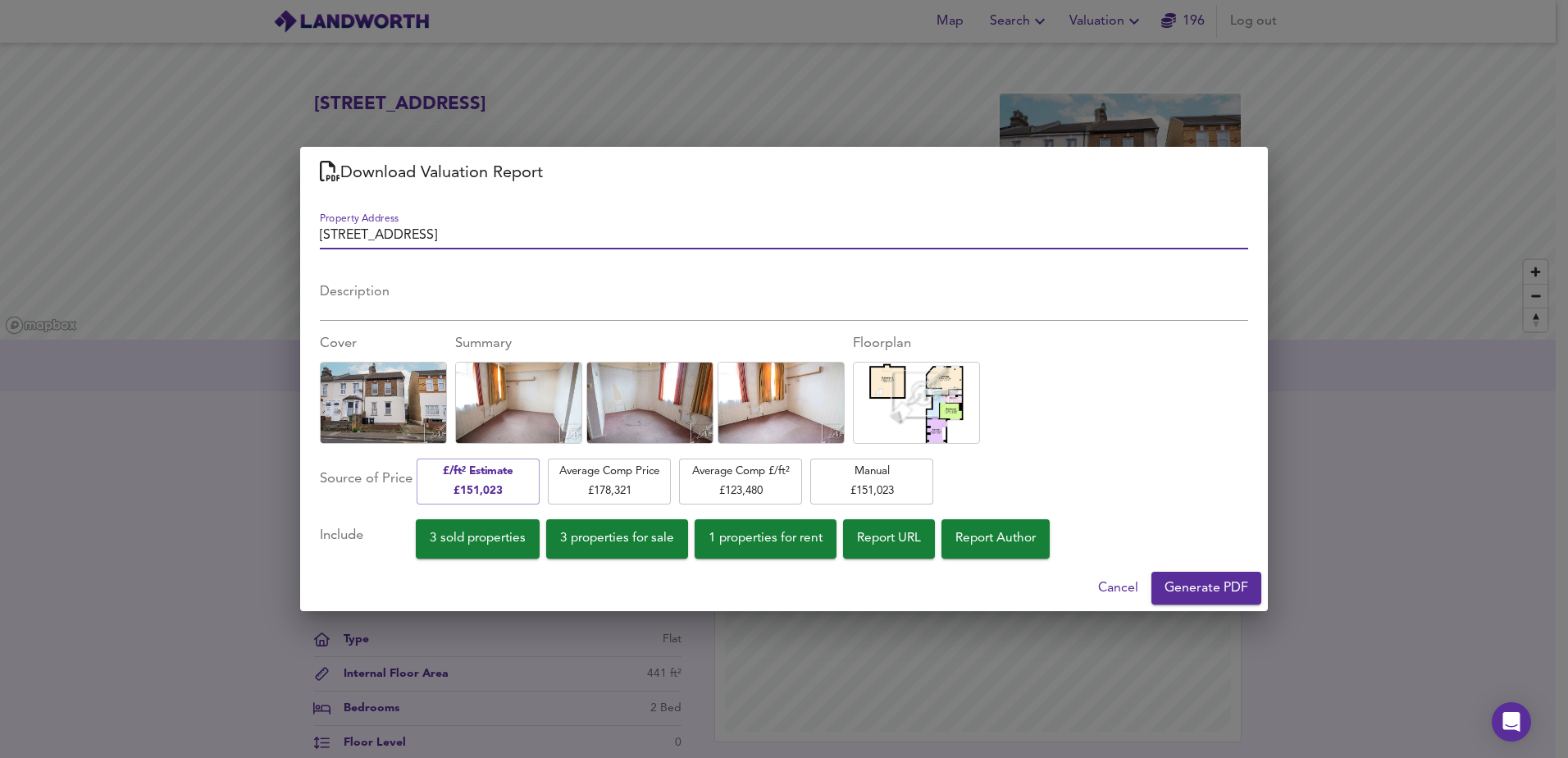
drag, startPoint x: 668, startPoint y: 242, endPoint x: 274, endPoint y: 236, distance: 394.0
click at [274, 236] on div "Download Valuation Report Property Address Flat B, 18 Dover Road East, Gravesen…" at bounding box center [784, 379] width 1568 height 758
click at [375, 282] on div "x" at bounding box center [784, 299] width 928 height 42
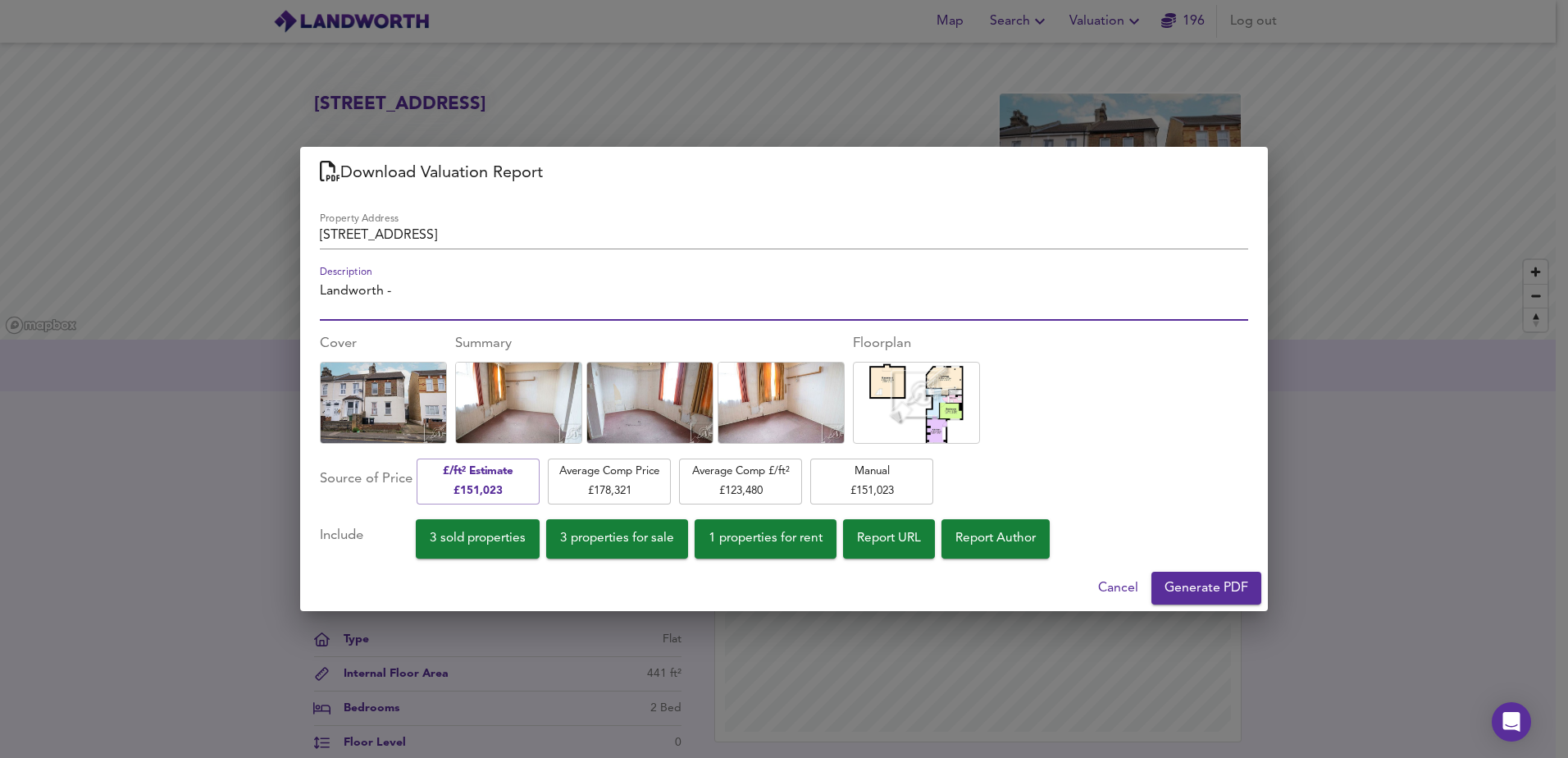
paste textarea "[STREET_ADDRESS]"
type textarea "Landworth - Flat B, 18 Dover Road East, Gravesend, Kent, DA11 0RG"
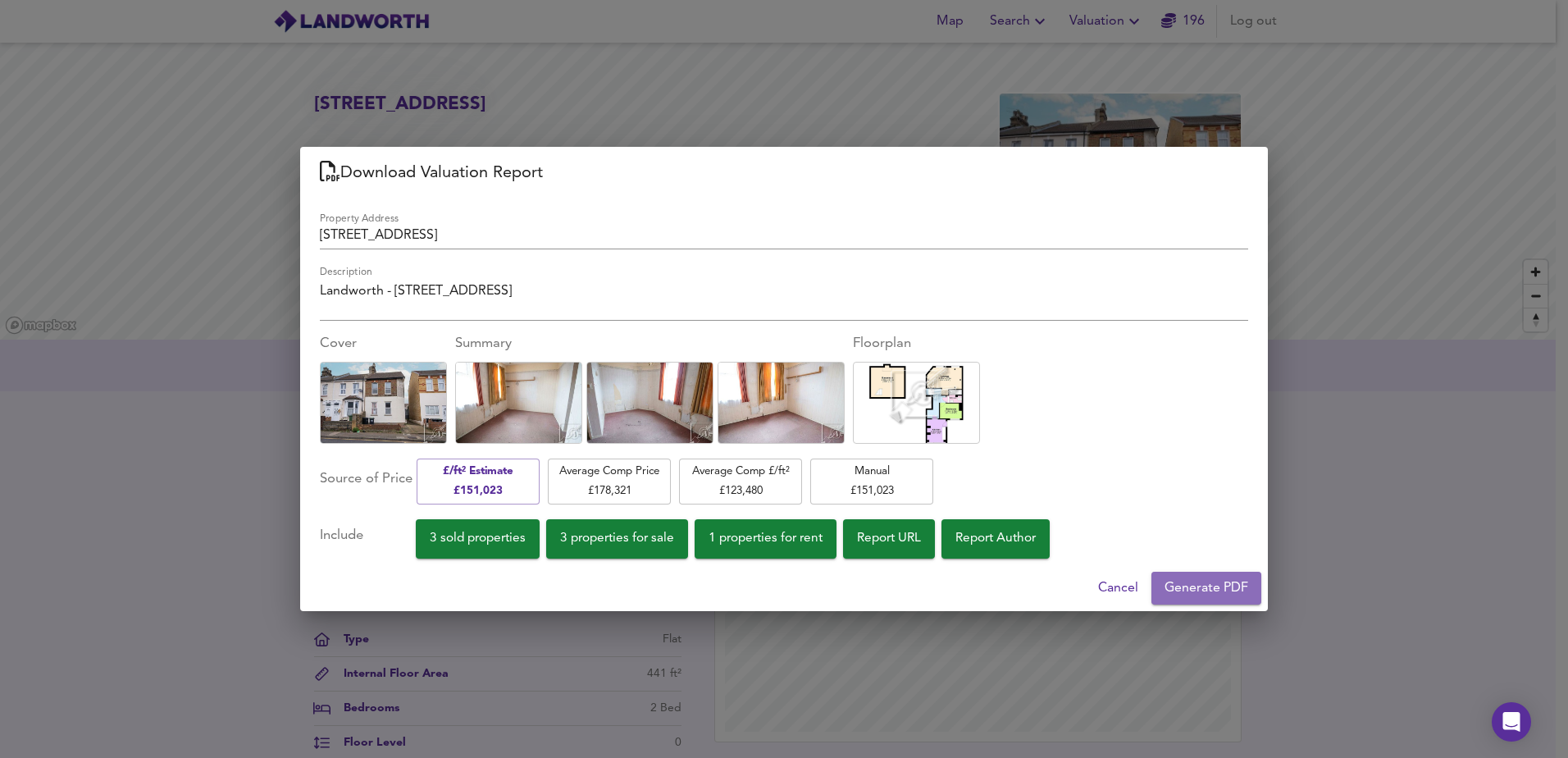
click at [1193, 587] on span "Generate PDF" at bounding box center [1206, 588] width 84 height 23
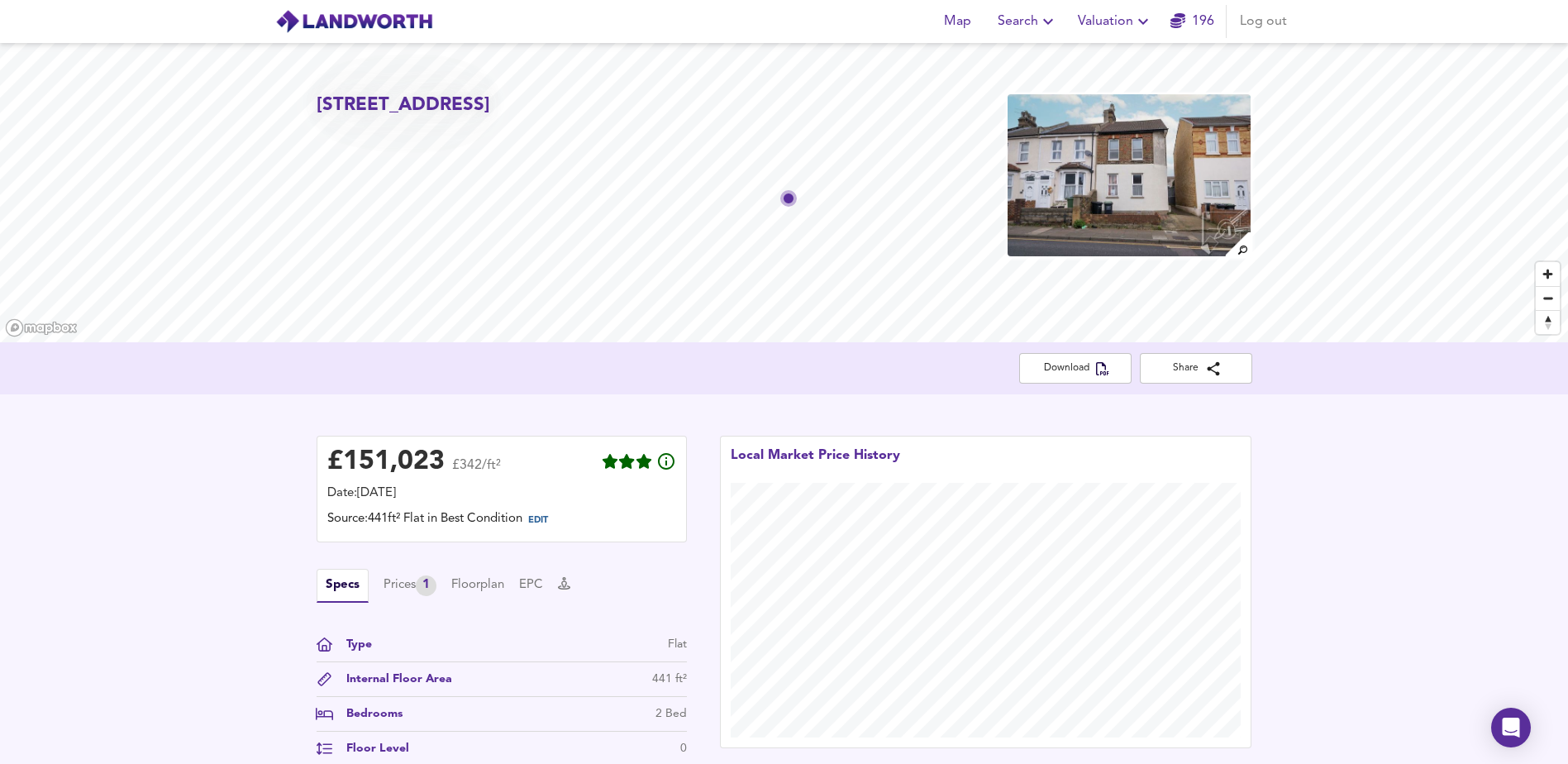
click at [476, 118] on h2 "[STREET_ADDRESS]" at bounding box center [403, 105] width 173 height 25
drag, startPoint x: 474, startPoint y: 129, endPoint x: 566, endPoint y: 134, distance: 92.1
click at [490, 118] on h2 "[STREET_ADDRESS]" at bounding box center [403, 105] width 173 height 25
copy h2 "DA11 0RG"
